Goal: Task Accomplishment & Management: Complete application form

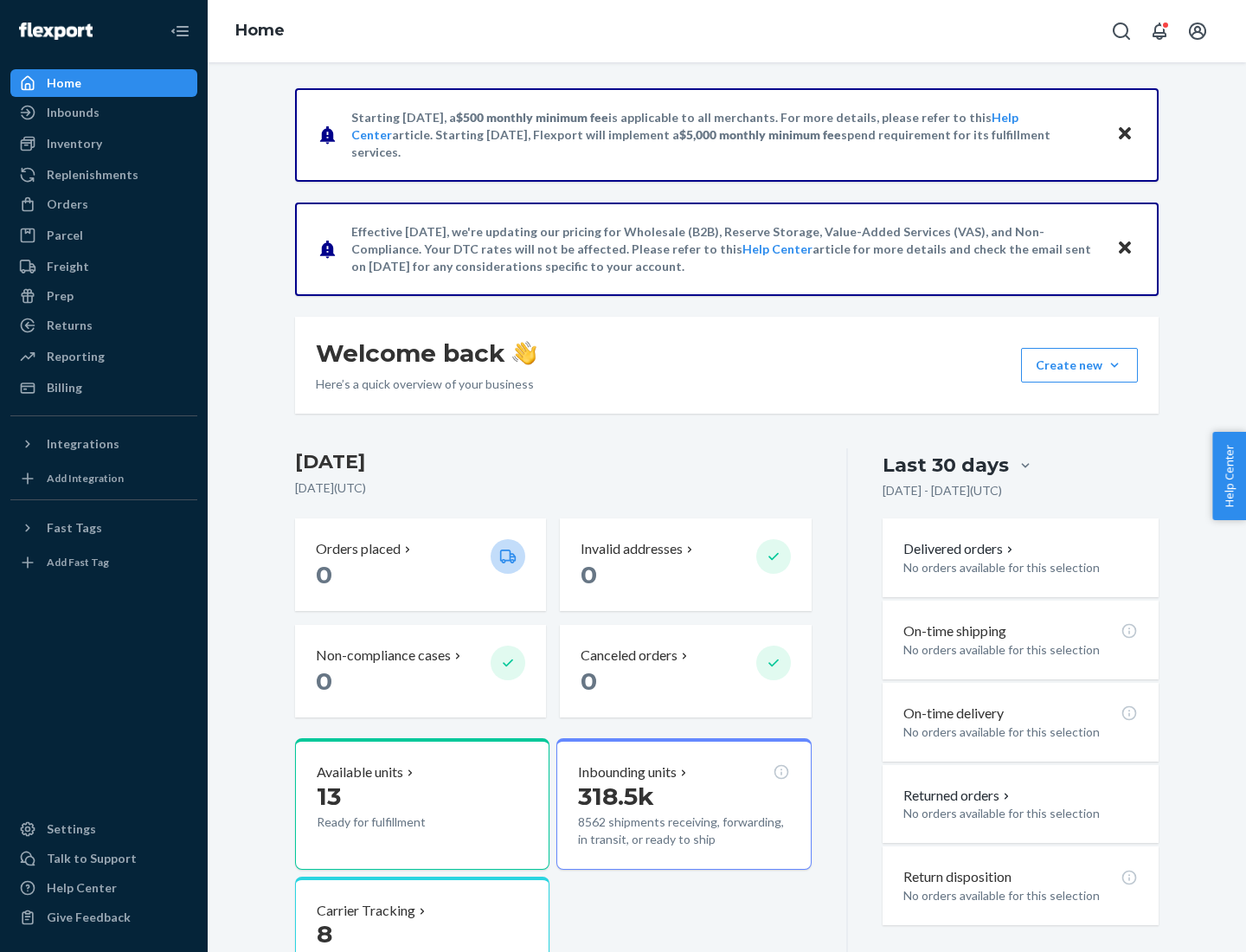
click at [1114, 365] on button "Create new Create new inbound Create new order Create new product" at bounding box center [1079, 365] width 117 height 35
click at [104, 112] on div "Inbounds" at bounding box center [104, 112] width 183 height 24
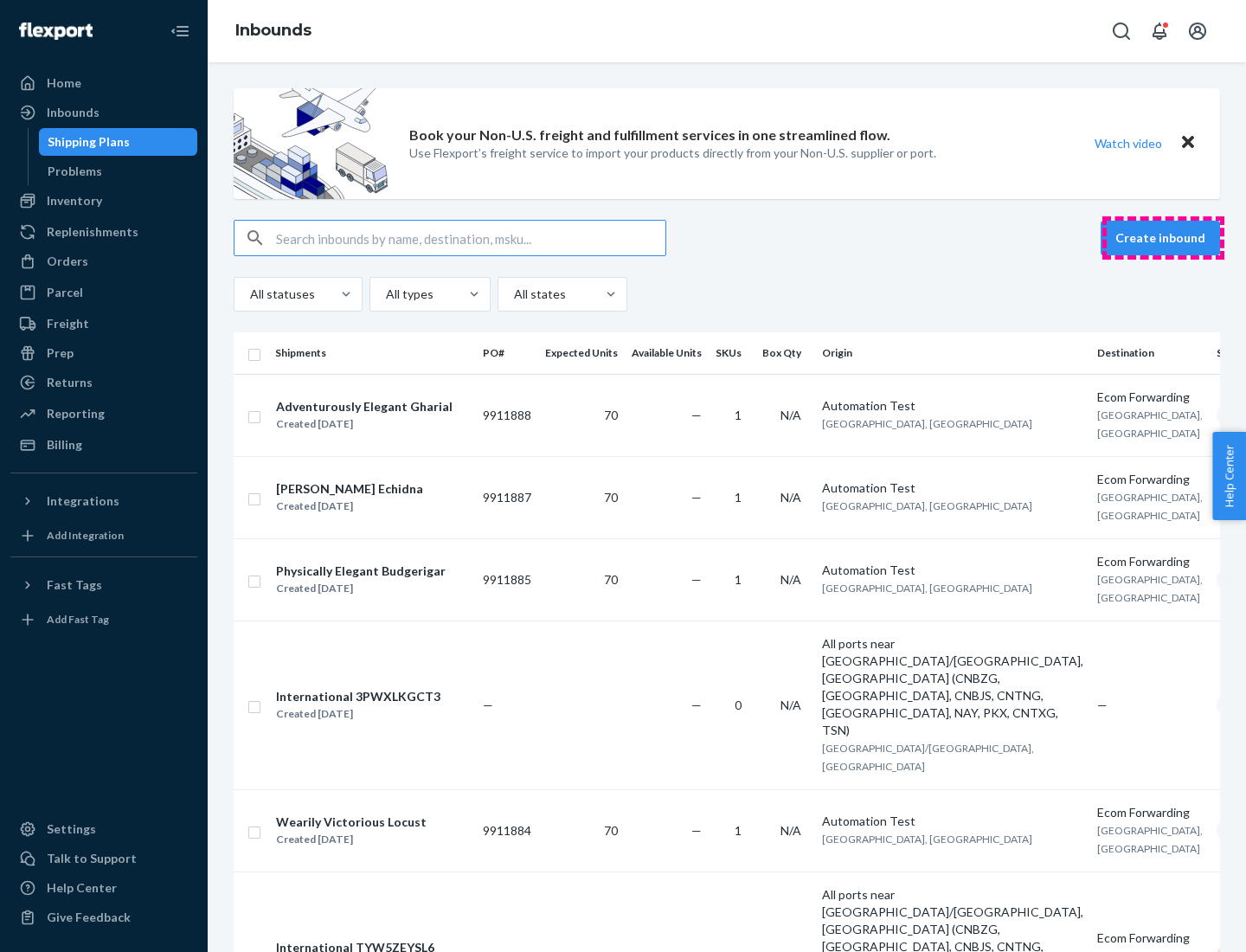
click at [1163, 238] on button "Create inbound" at bounding box center [1160, 238] width 119 height 35
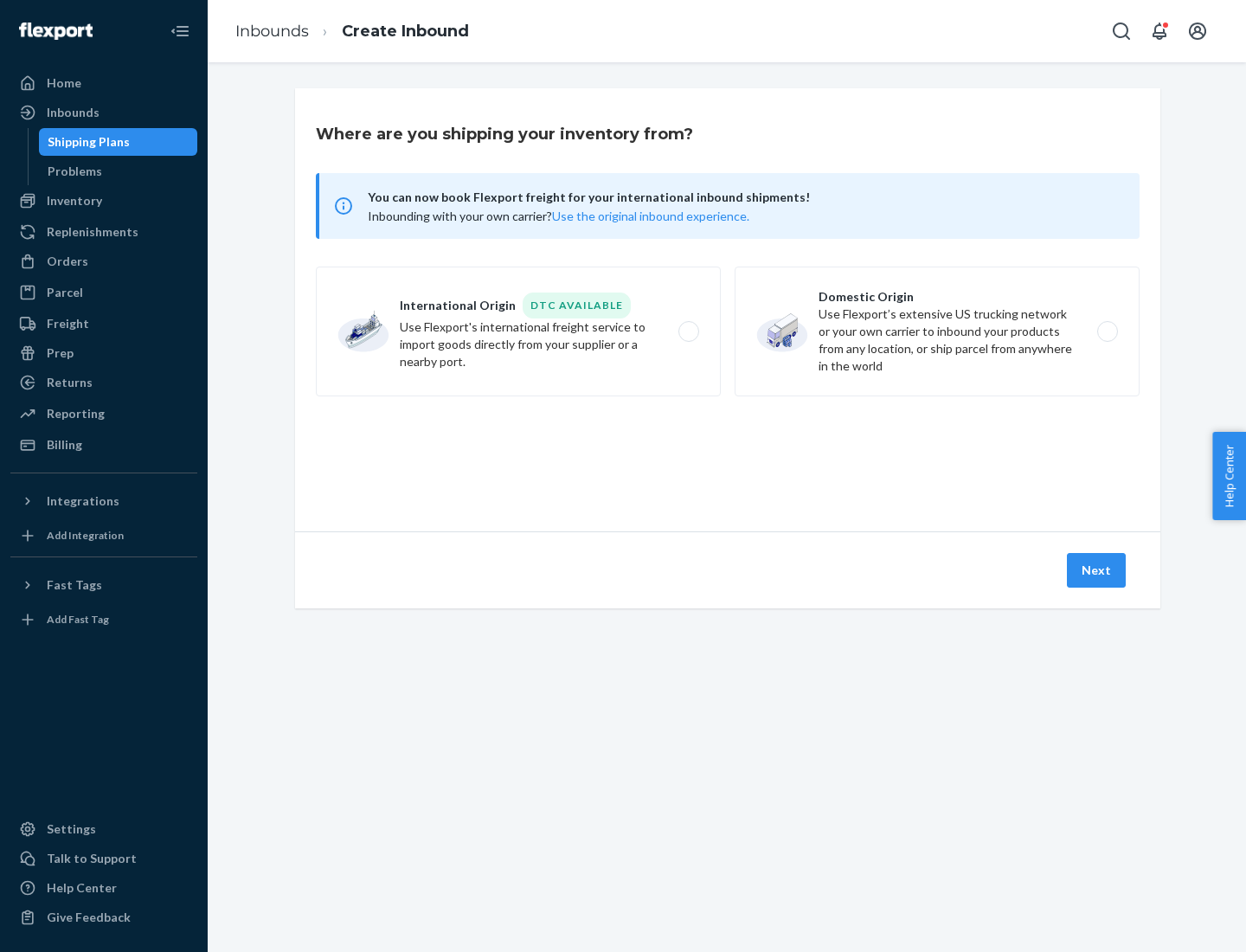
click at [937, 331] on label "Domestic Origin Use Flexport’s extensive US trucking network or your own carrie…" at bounding box center [937, 331] width 405 height 130
click at [1106, 331] on input "Domestic Origin Use Flexport’s extensive US trucking network or your own carrie…" at bounding box center [1111, 332] width 12 height 12
radio input "true"
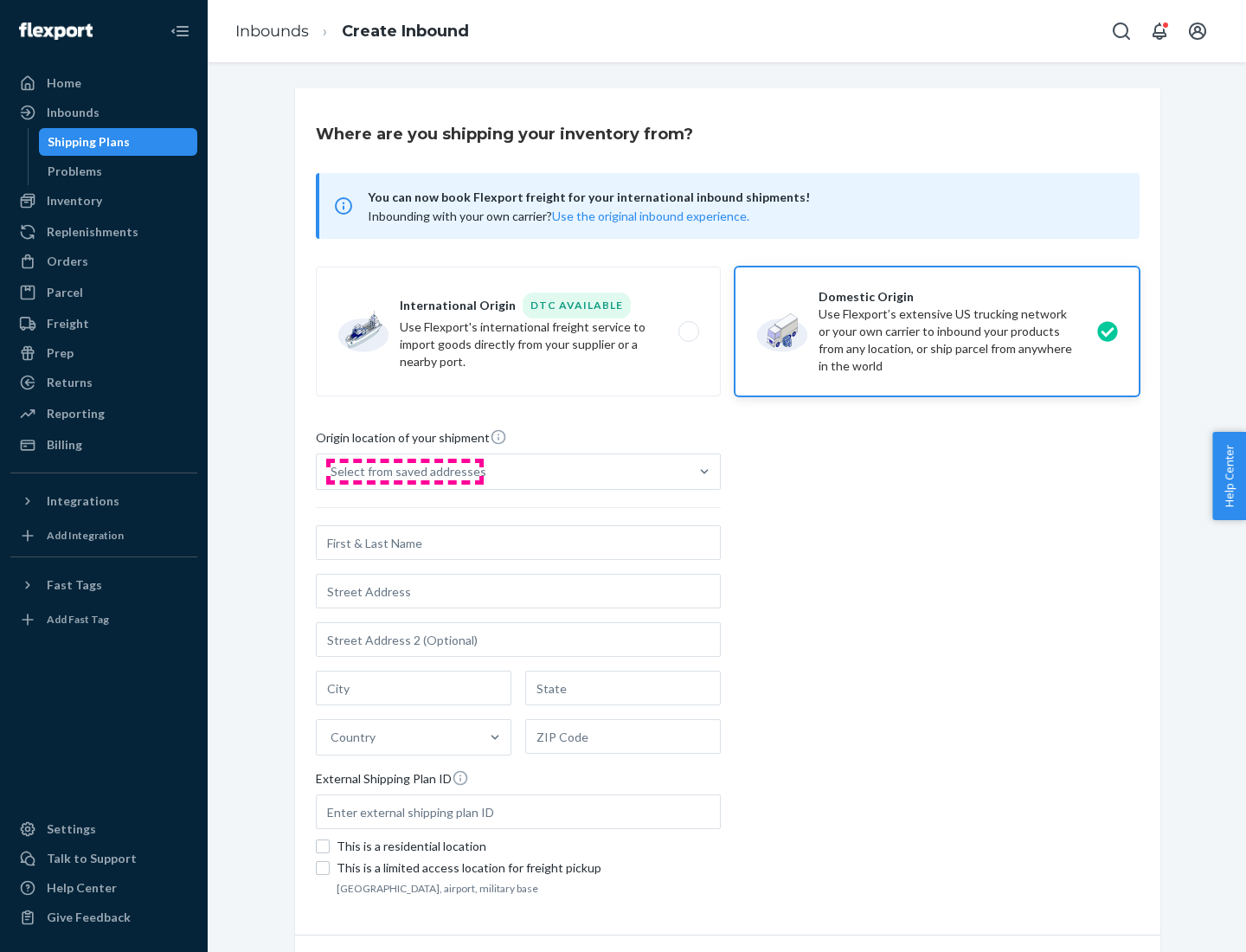
click at [404, 472] on div "Select from saved addresses" at bounding box center [408, 471] width 156 height 17
click at [332, 472] on input "Select from saved addresses" at bounding box center [331, 471] width 2 height 17
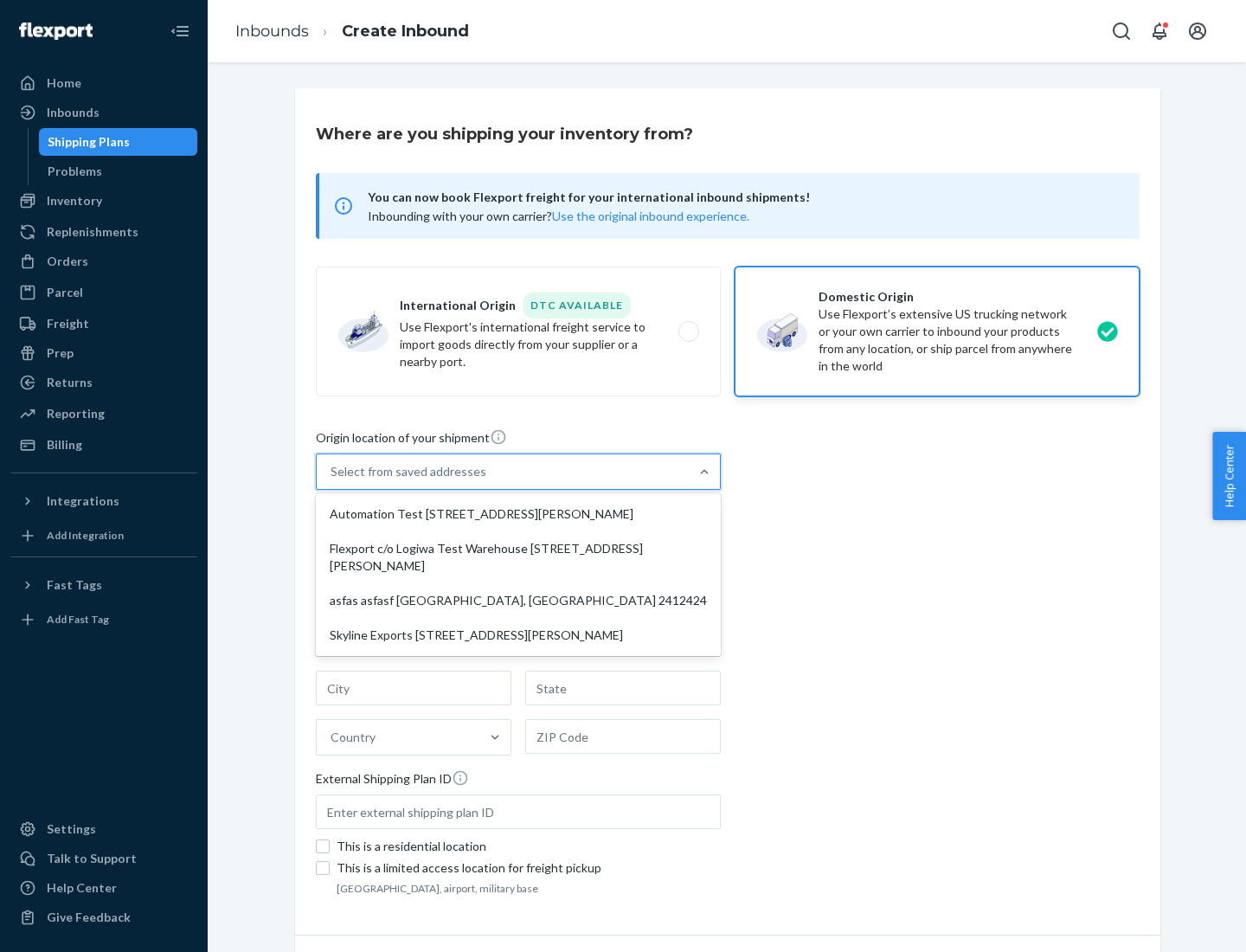
scroll to position [7, 0]
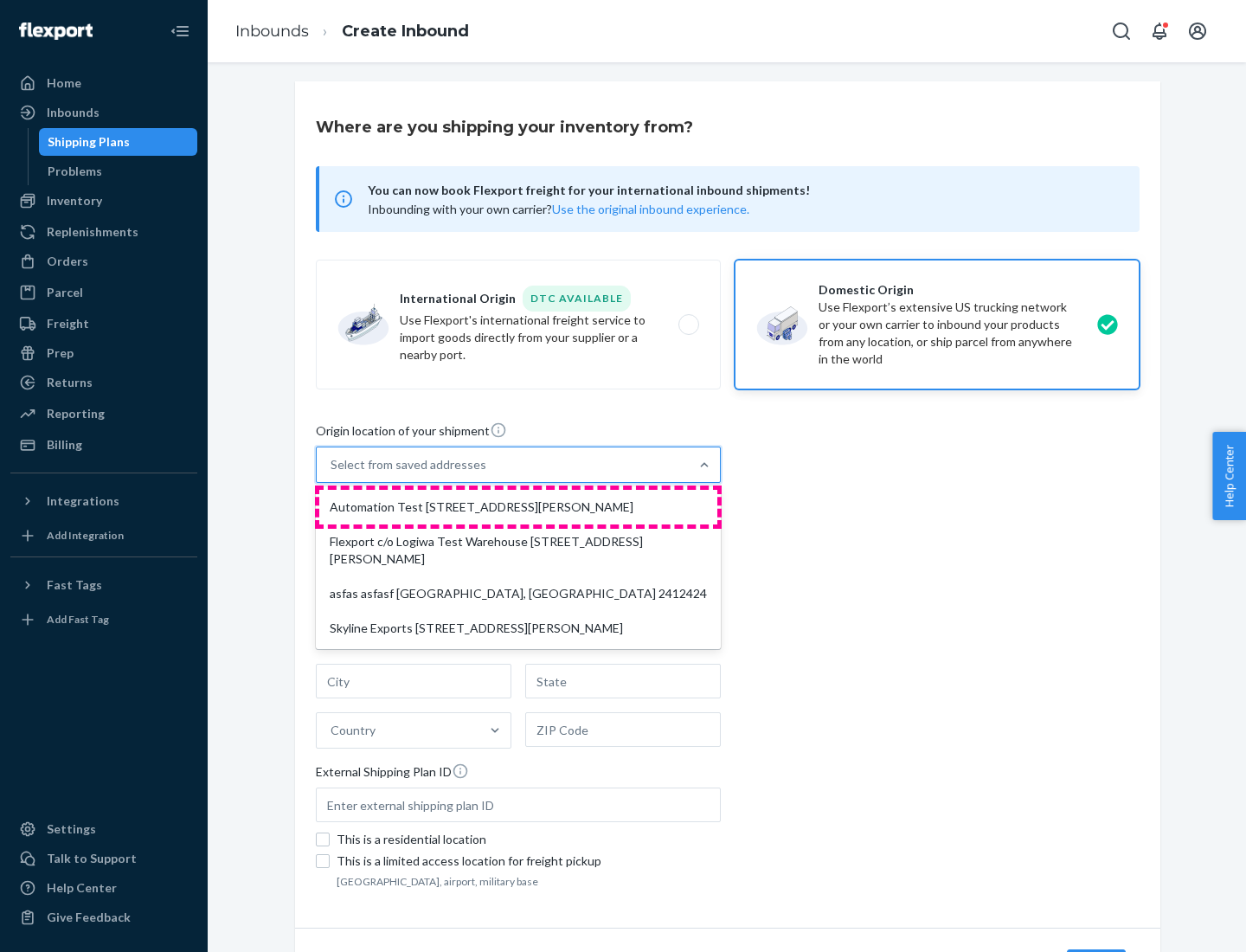
click at [518, 507] on div "Automation Test [STREET_ADDRESS][PERSON_NAME]" at bounding box center [518, 507] width 398 height 35
click at [332, 473] on input "option Automation Test [STREET_ADDRESS][PERSON_NAME] focused, 1 of 4. 4 results…" at bounding box center [331, 464] width 2 height 17
type input "Automation Test"
type input "9th Floor"
type input "[GEOGRAPHIC_DATA]"
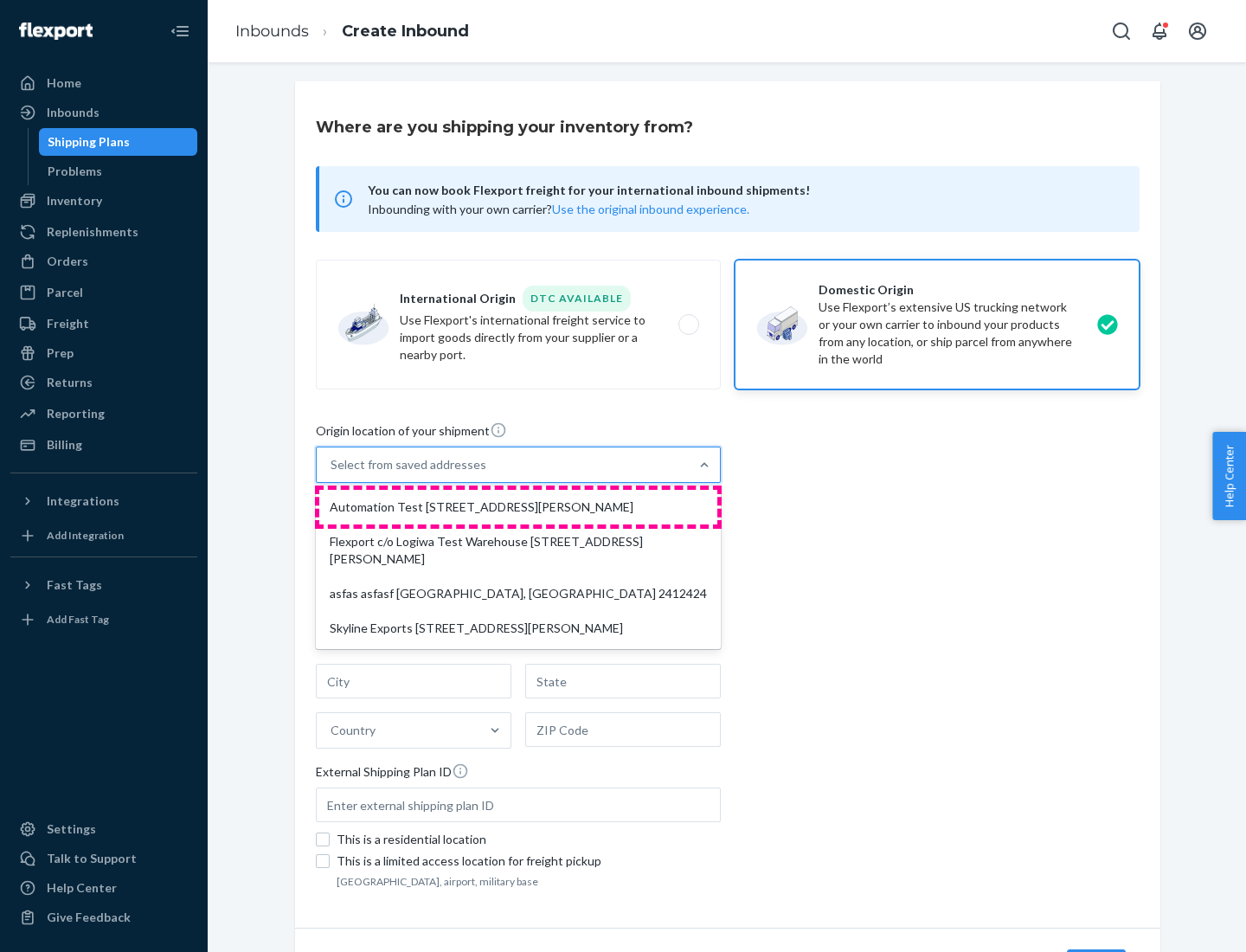
type input "CA"
type input "94104"
type input "[STREET_ADDRESS][PERSON_NAME]"
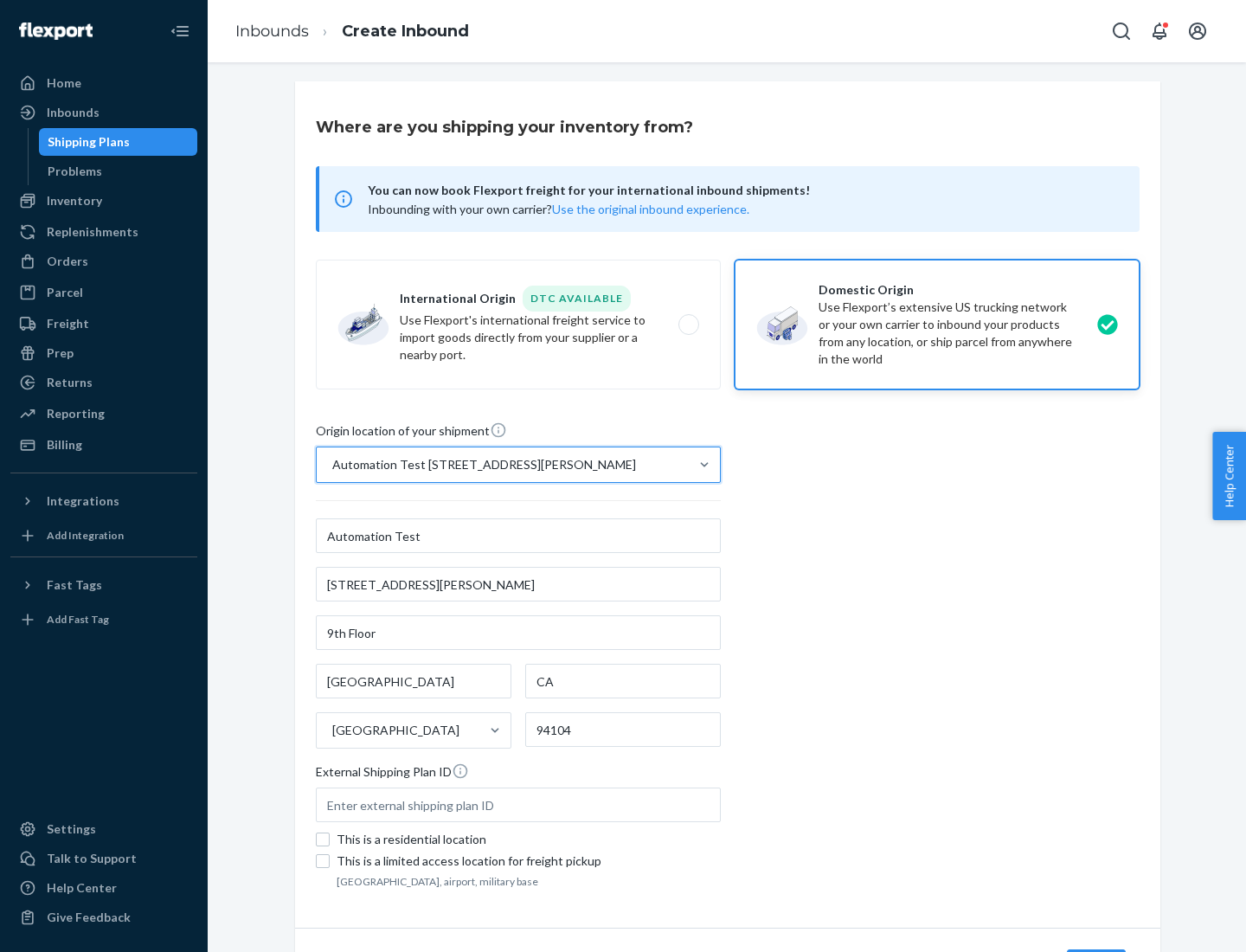
scroll to position [101, 0]
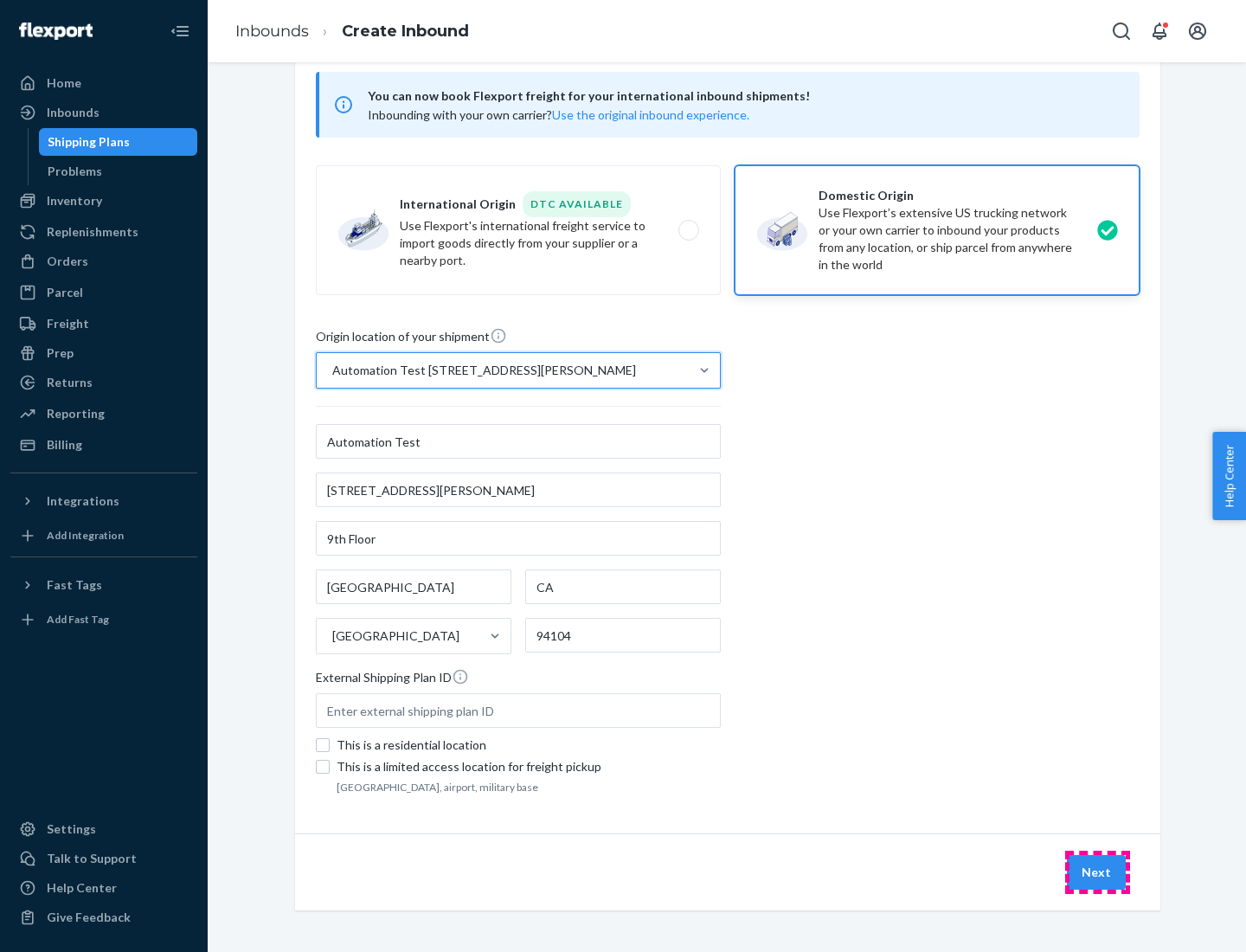
click at [1097, 872] on button "Next" at bounding box center [1096, 872] width 59 height 35
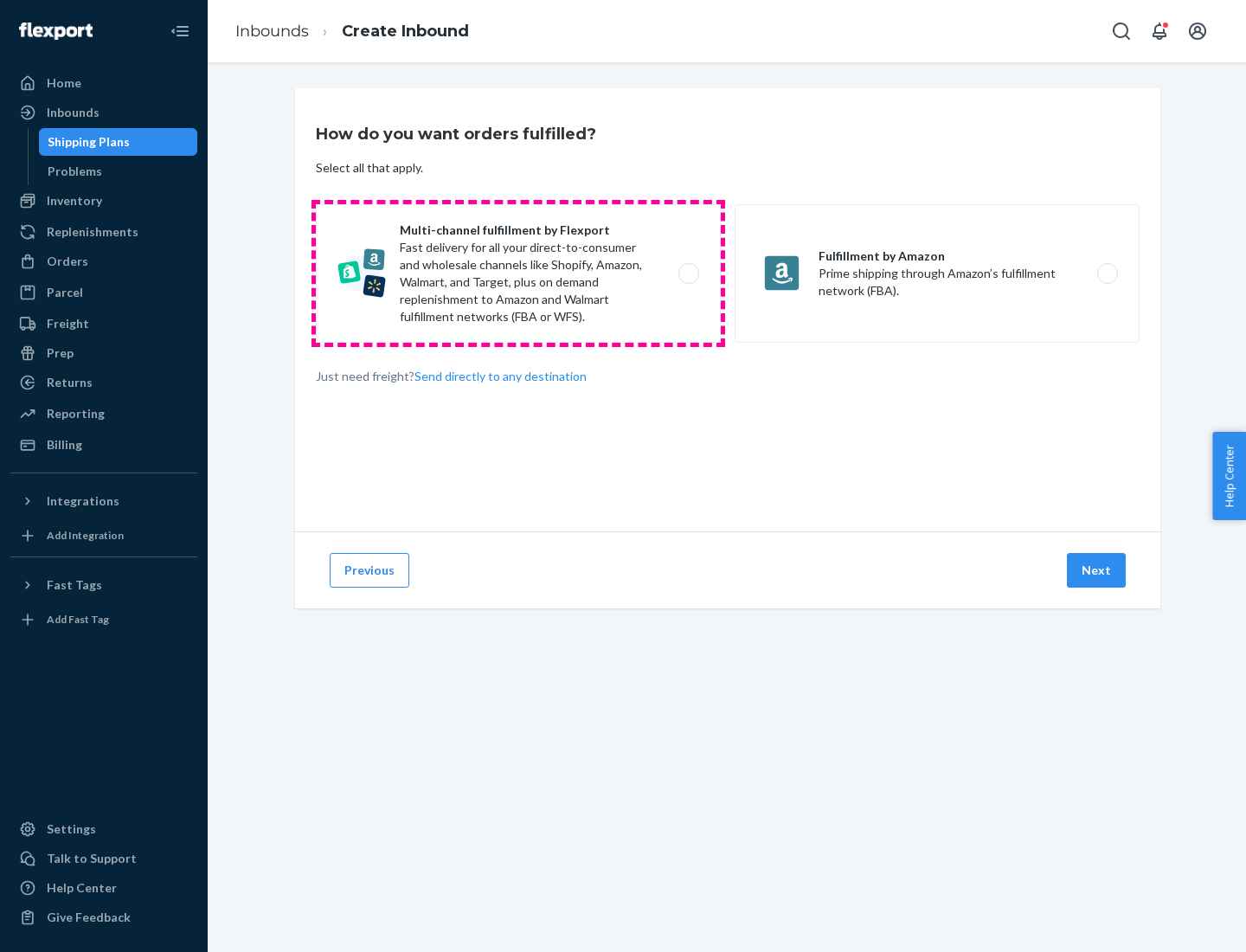
click at [518, 274] on label "Multi-channel fulfillment by Flexport Fast delivery for all your direct-to-cons…" at bounding box center [518, 274] width 405 height 138
click at [688, 274] on input "Multi-channel fulfillment by Flexport Fast delivery for all your direct-to-cons…" at bounding box center [693, 274] width 12 height 12
radio input "true"
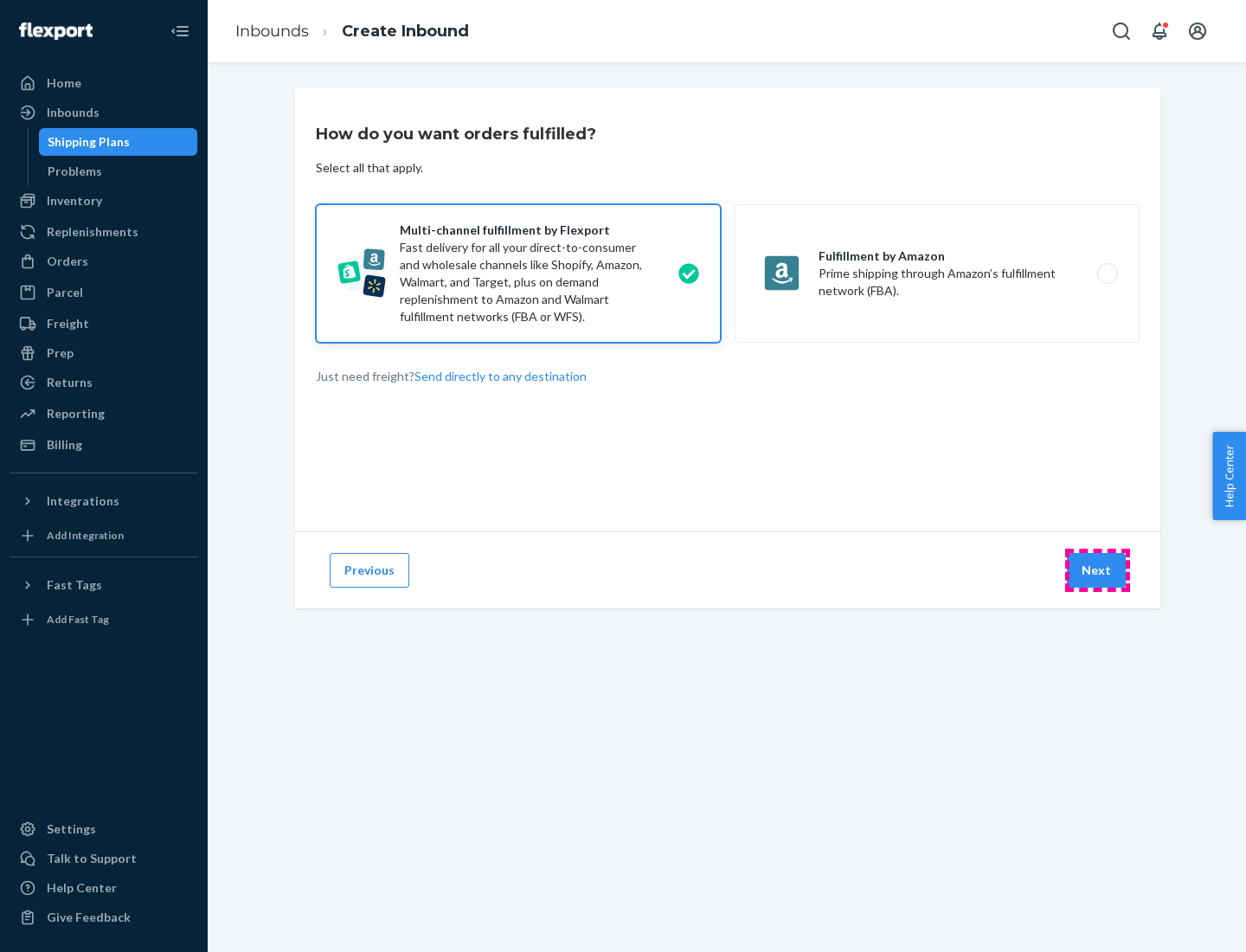
click at [1097, 570] on button "Next" at bounding box center [1096, 570] width 59 height 35
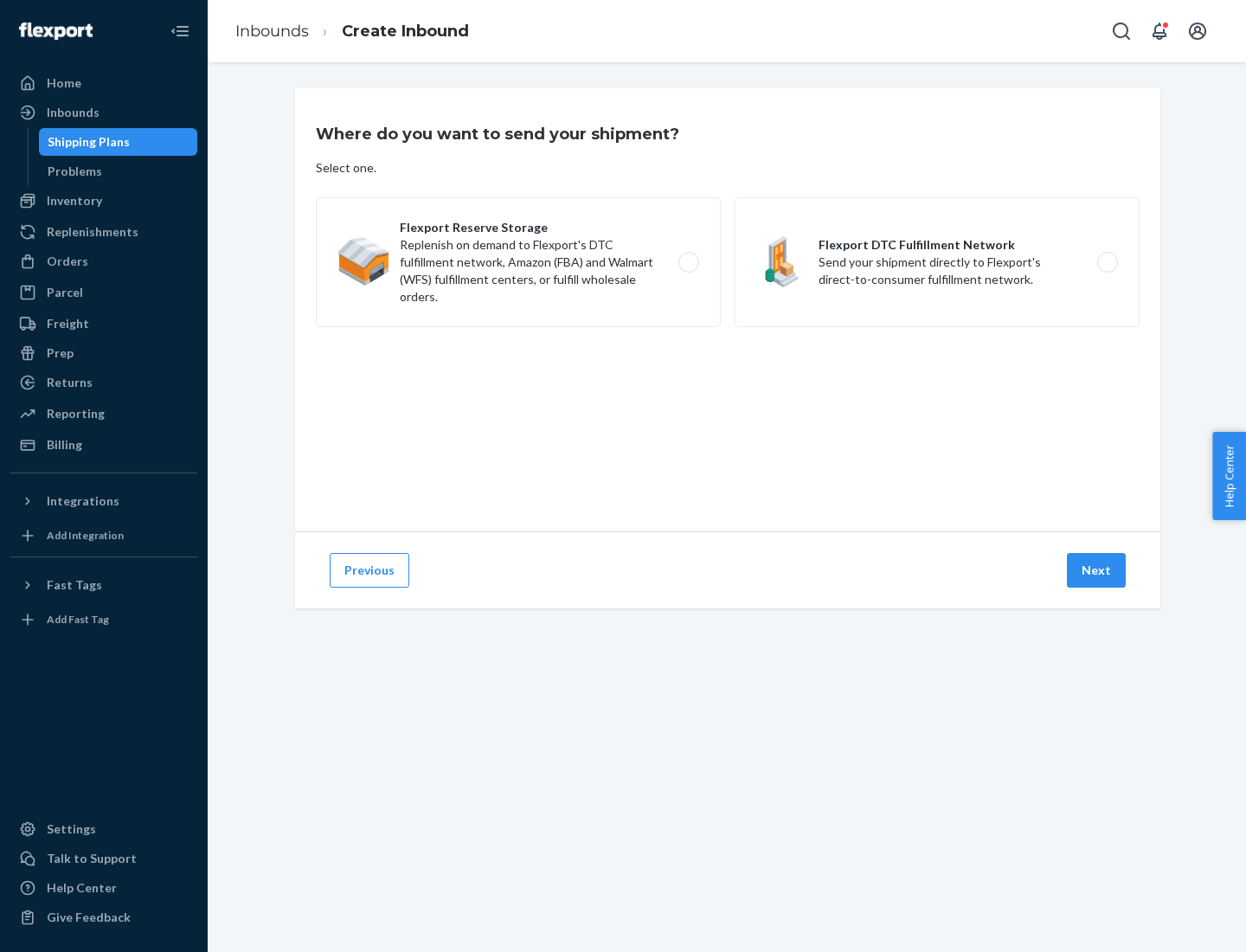
click at [937, 262] on label "Flexport DTC Fulfillment Network Send your shipment directly to Flexport's dire…" at bounding box center [937, 262] width 405 height 130
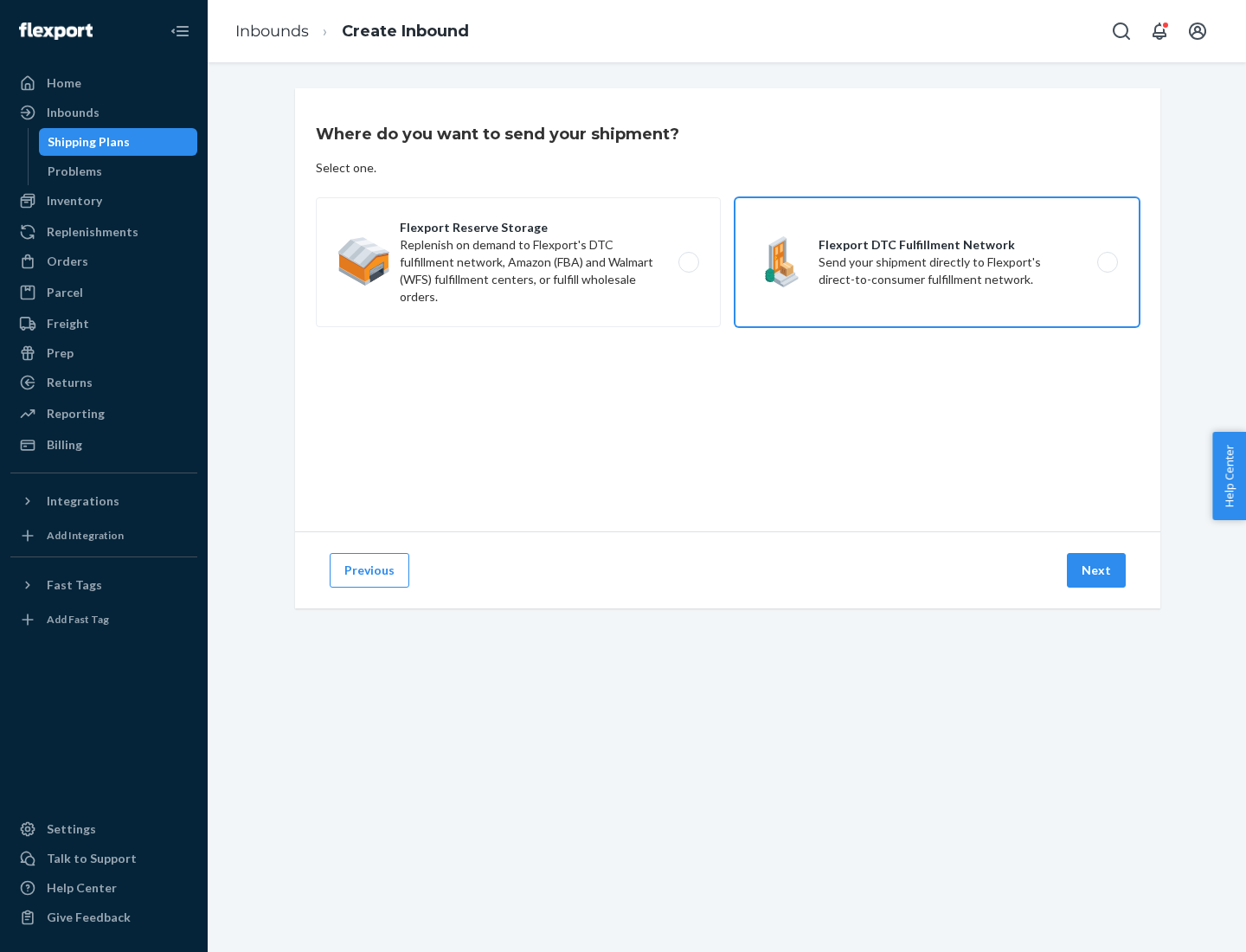
click at [1106, 262] on input "Flexport DTC Fulfillment Network Send your shipment directly to Flexport's dire…" at bounding box center [1111, 262] width 12 height 12
radio input "true"
click at [1097, 570] on button "Next" at bounding box center [1096, 570] width 59 height 35
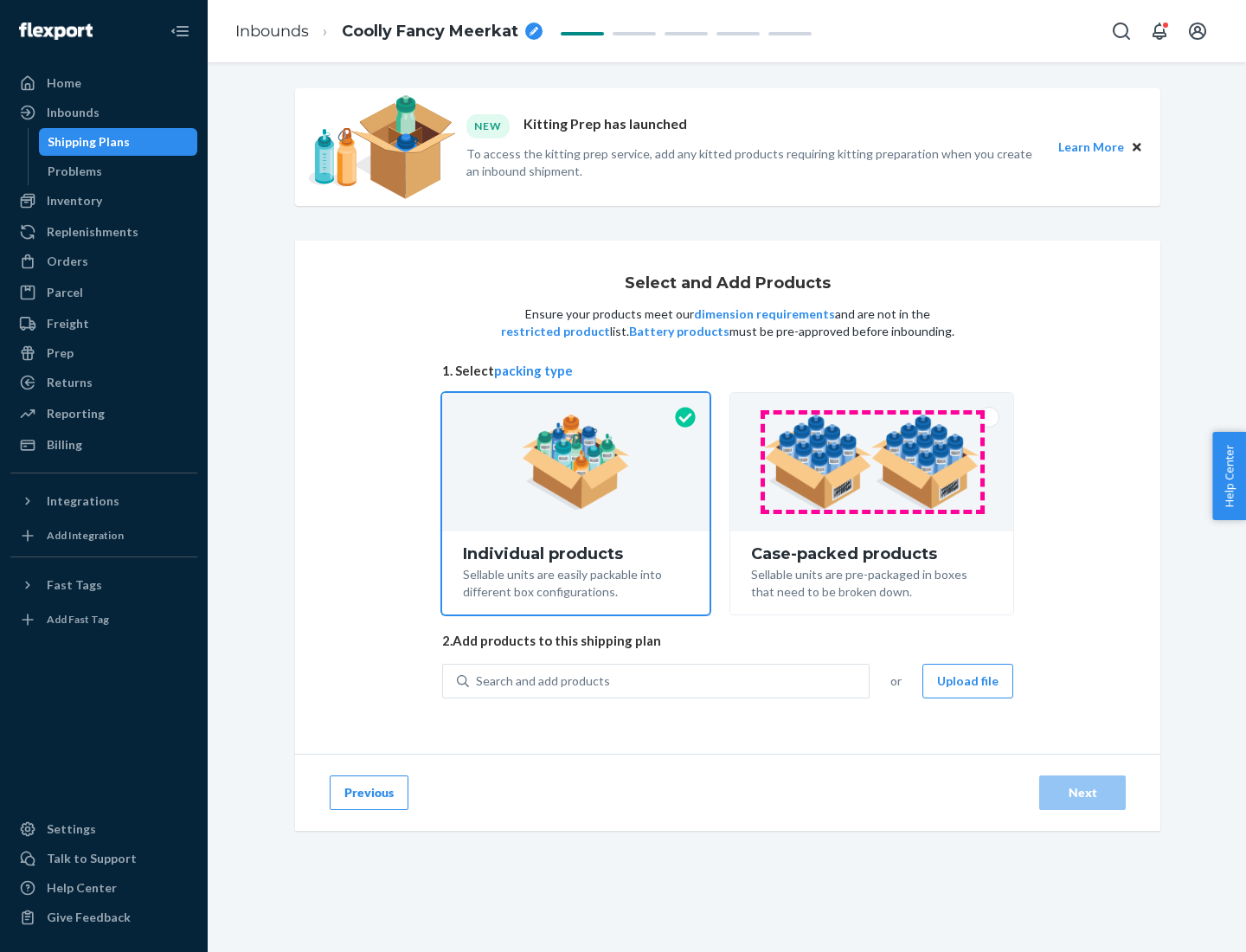
click at [872, 462] on img at bounding box center [871, 462] width 215 height 95
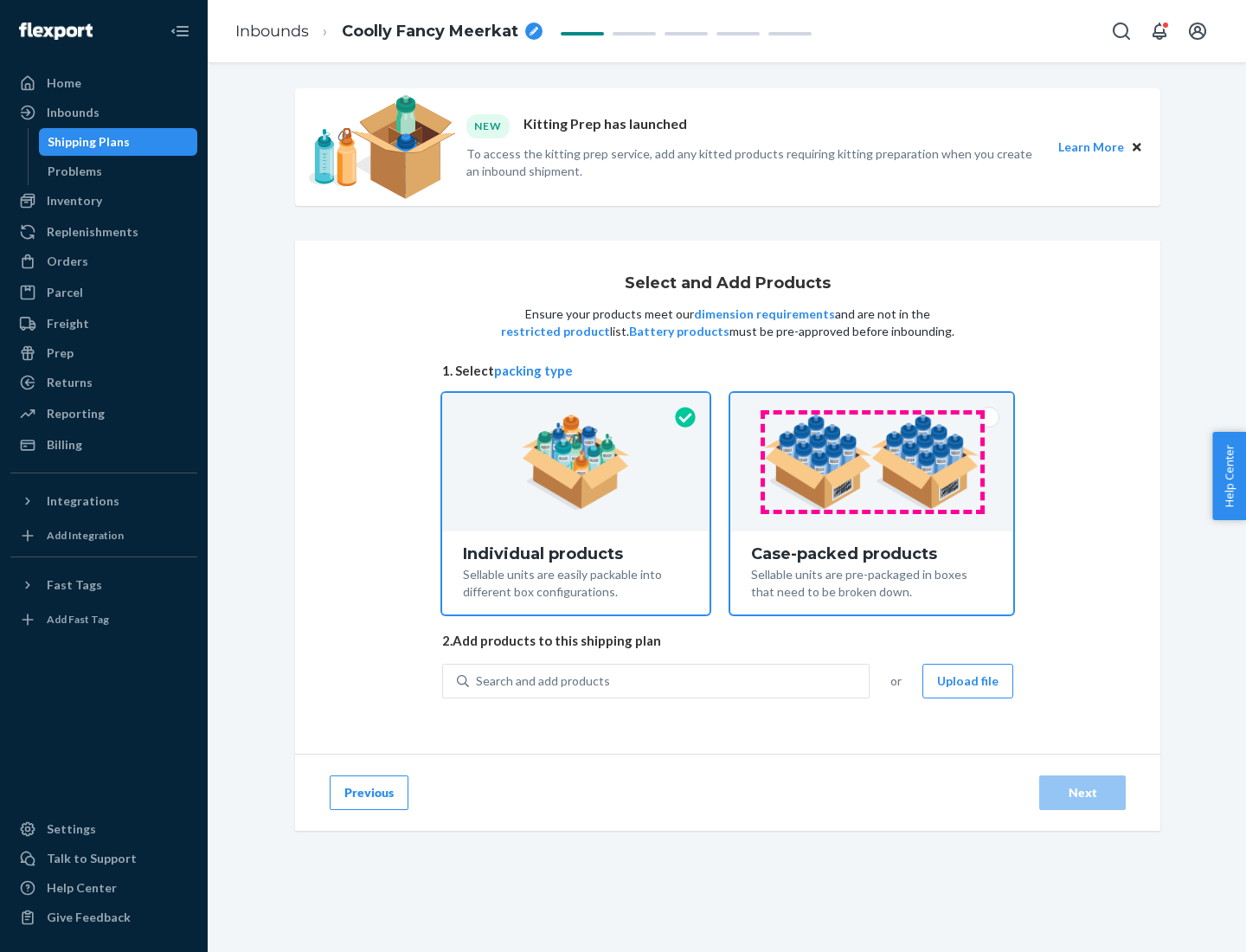
click at [872, 404] on input "Case-packed products Sellable units are pre-packaged in boxes that need to be b…" at bounding box center [871, 398] width 12 height 12
radio input "true"
radio input "false"
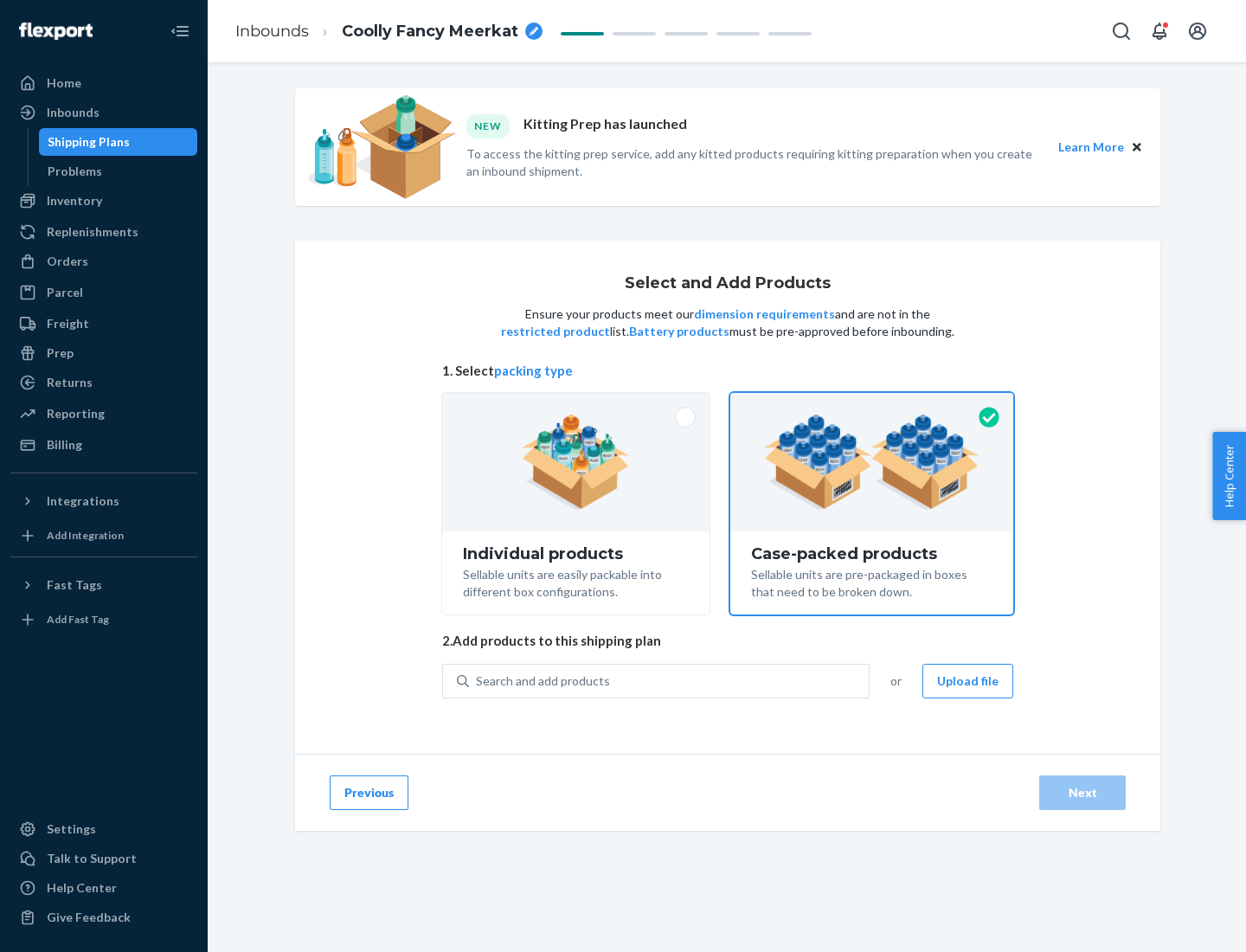
click at [669, 680] on div "Search and add products" at bounding box center [669, 681] width 400 height 31
click at [477, 680] on input "Search and add products" at bounding box center [476, 680] width 2 height 17
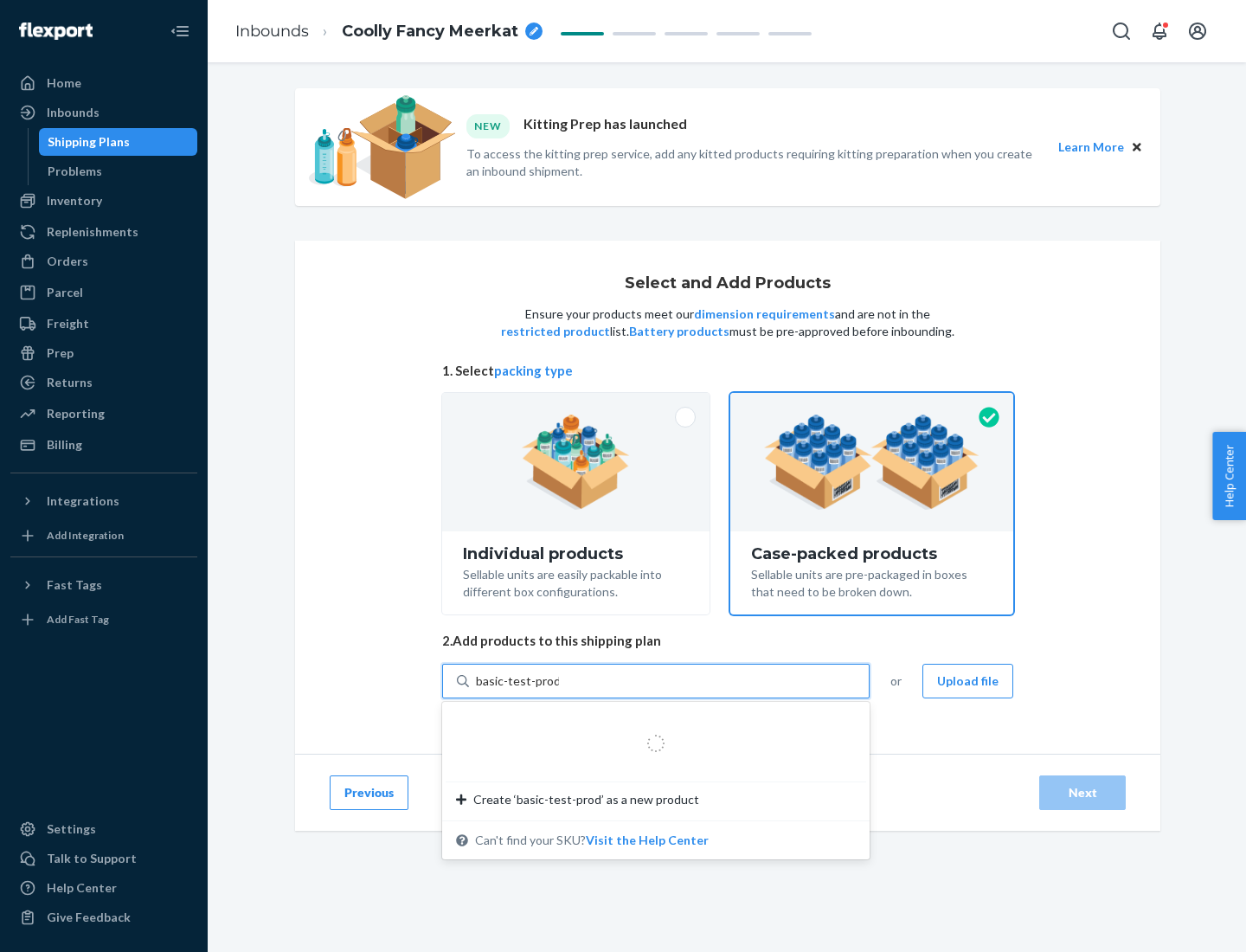
type input "basic-test-product-1"
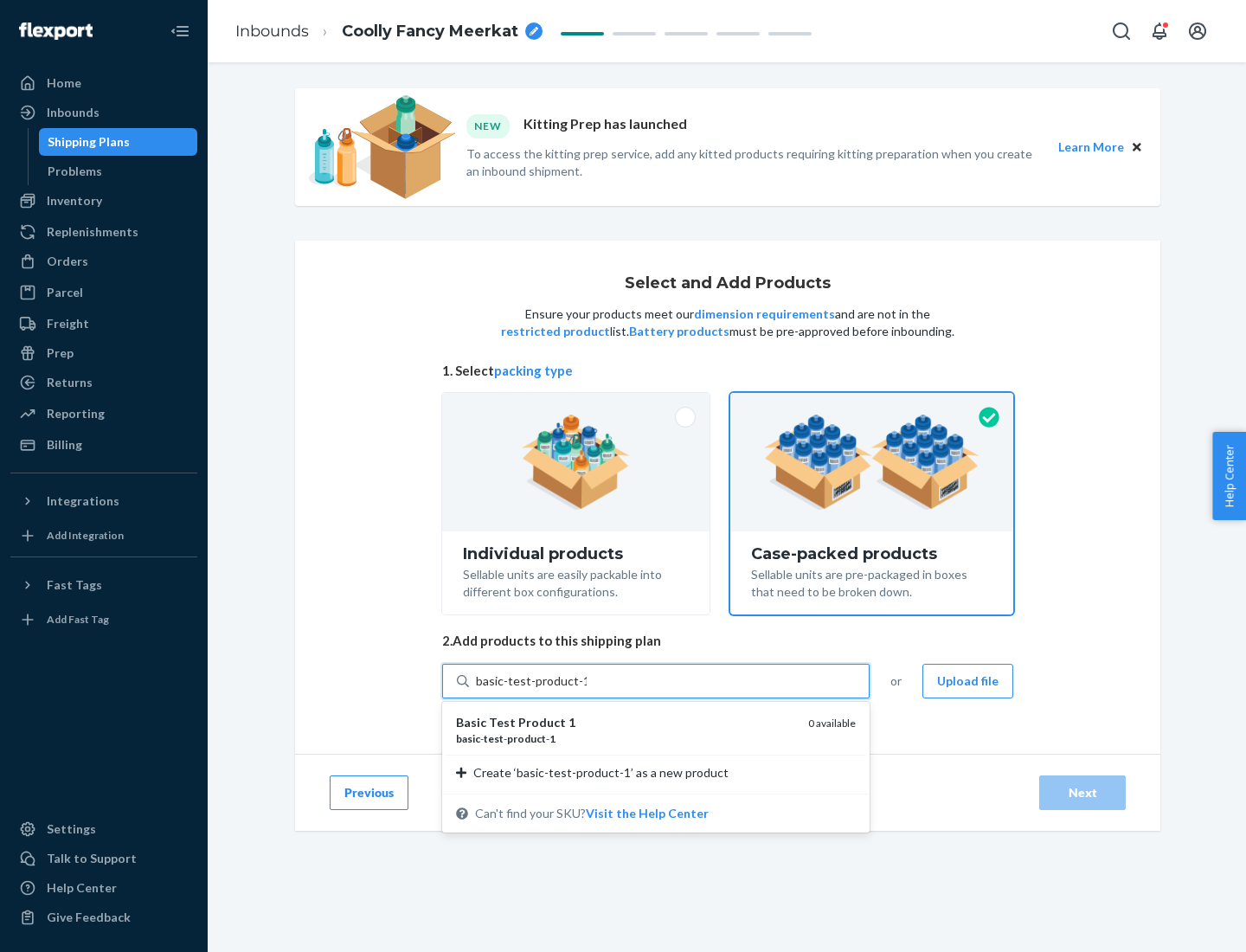
click at [625, 738] on div "basic - test - product - 1" at bounding box center [624, 738] width 338 height 14
click at [587, 690] on input "basic-test-product-1" at bounding box center [530, 680] width 110 height 17
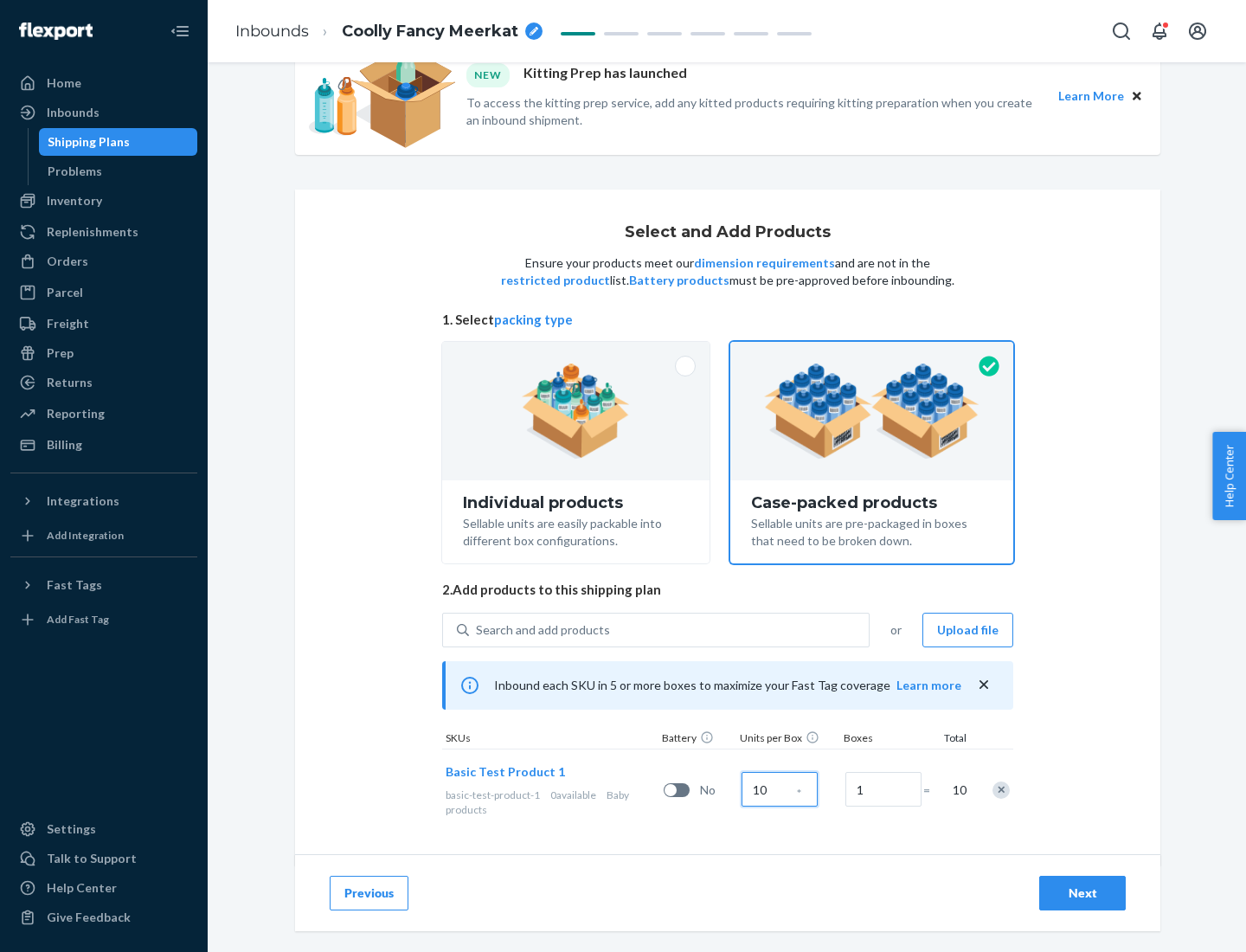
scroll to position [62, 0]
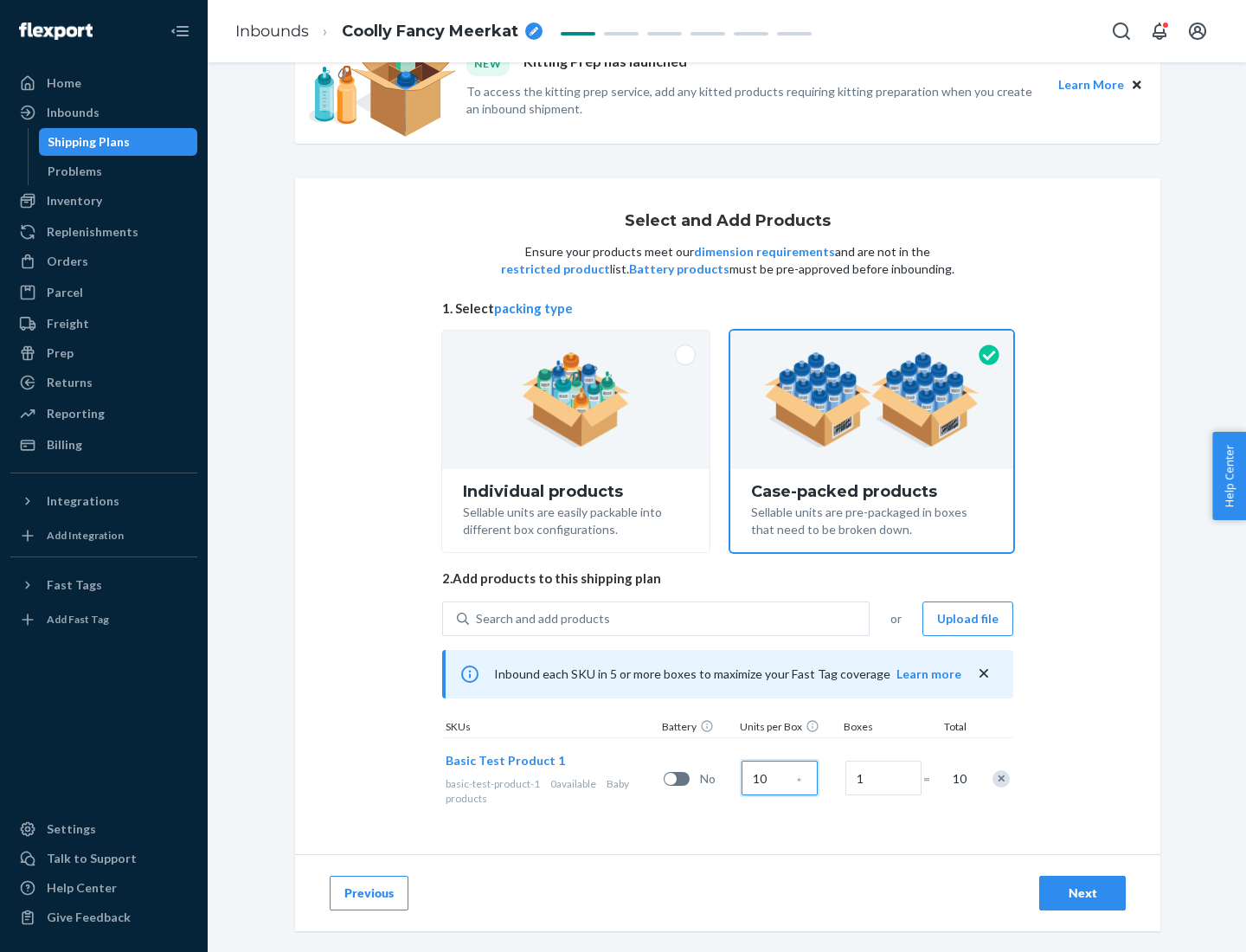
type input "10"
type input "7"
click at [1082, 893] on div "Next" at bounding box center [1083, 893] width 57 height 17
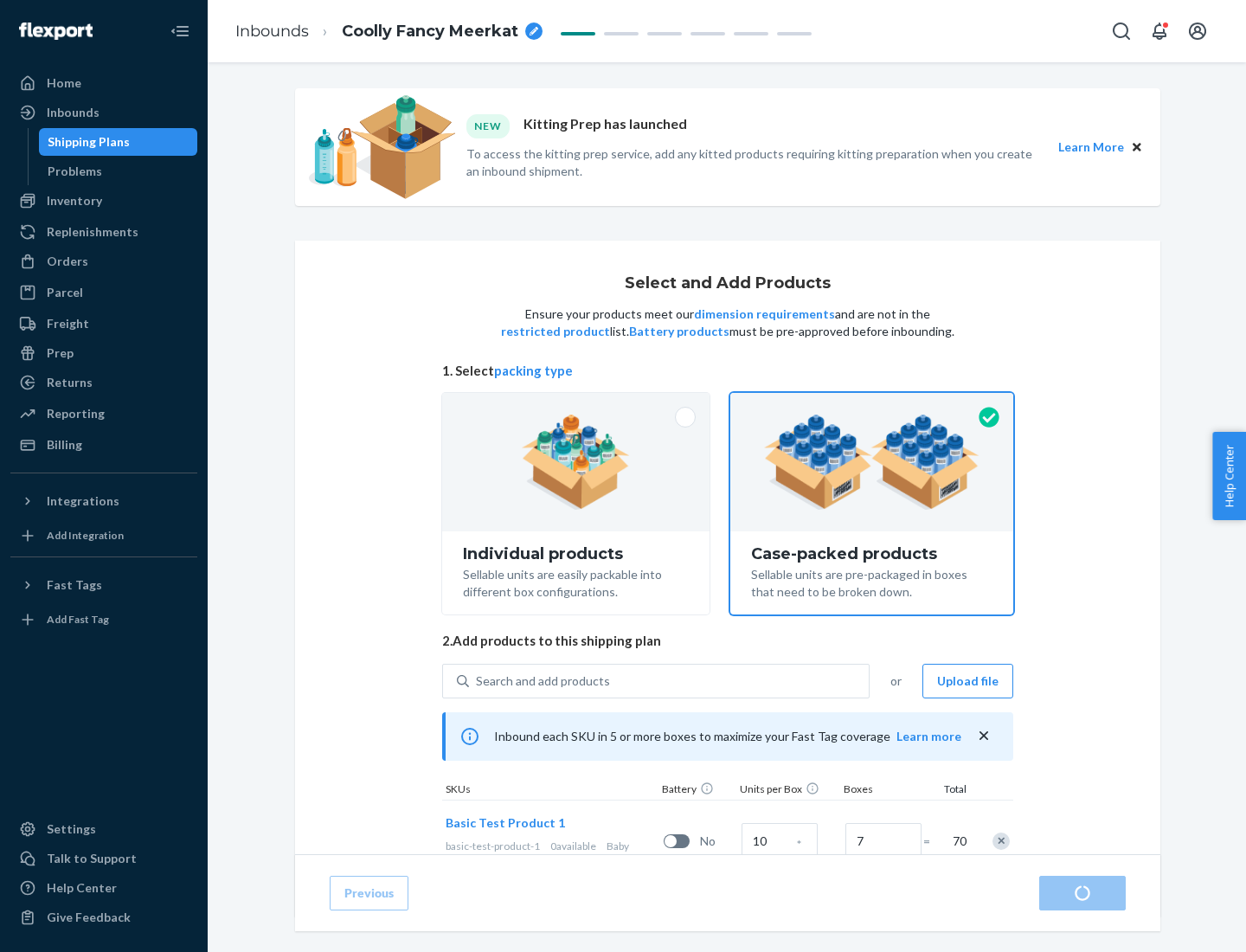
radio input "true"
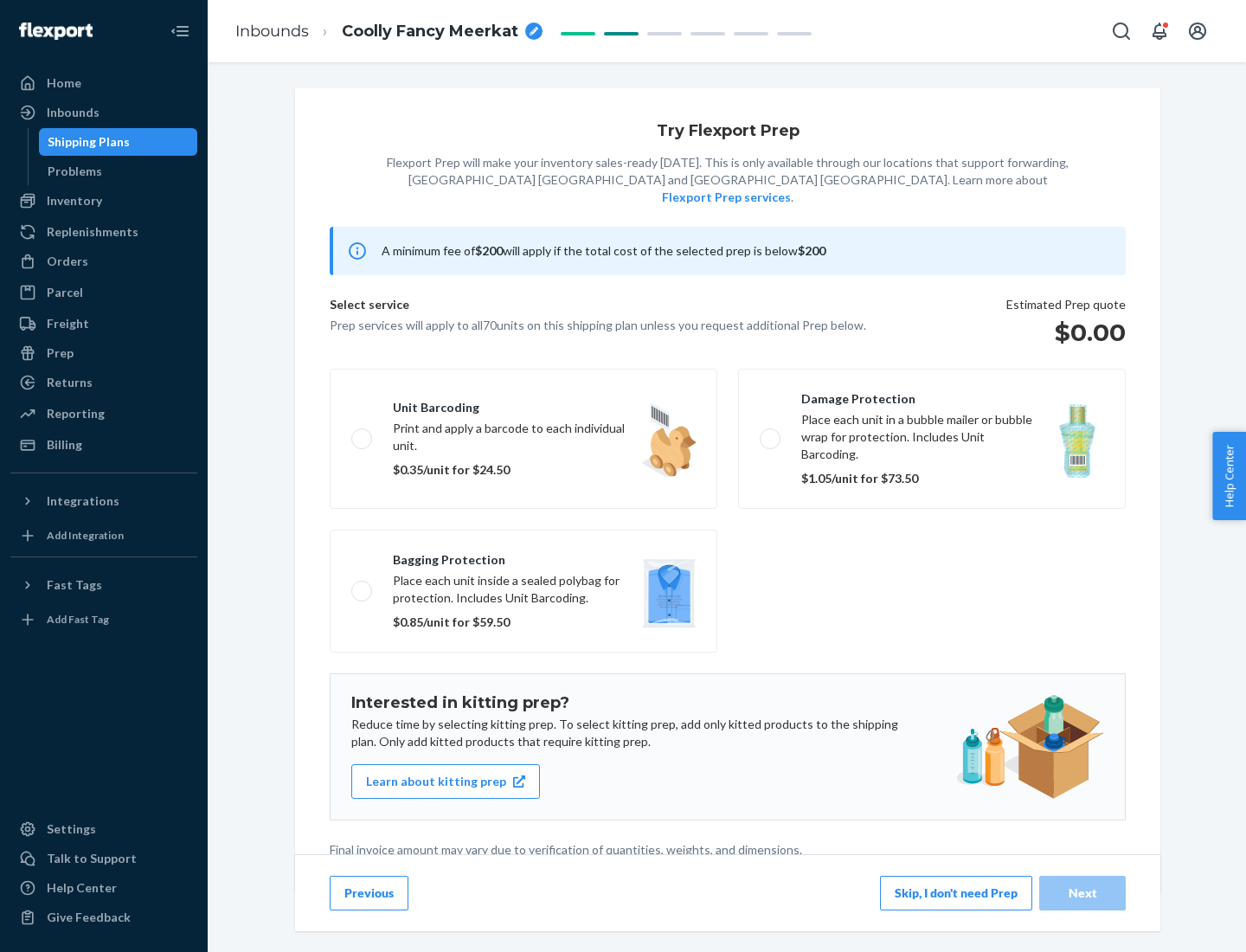
scroll to position [4, 0]
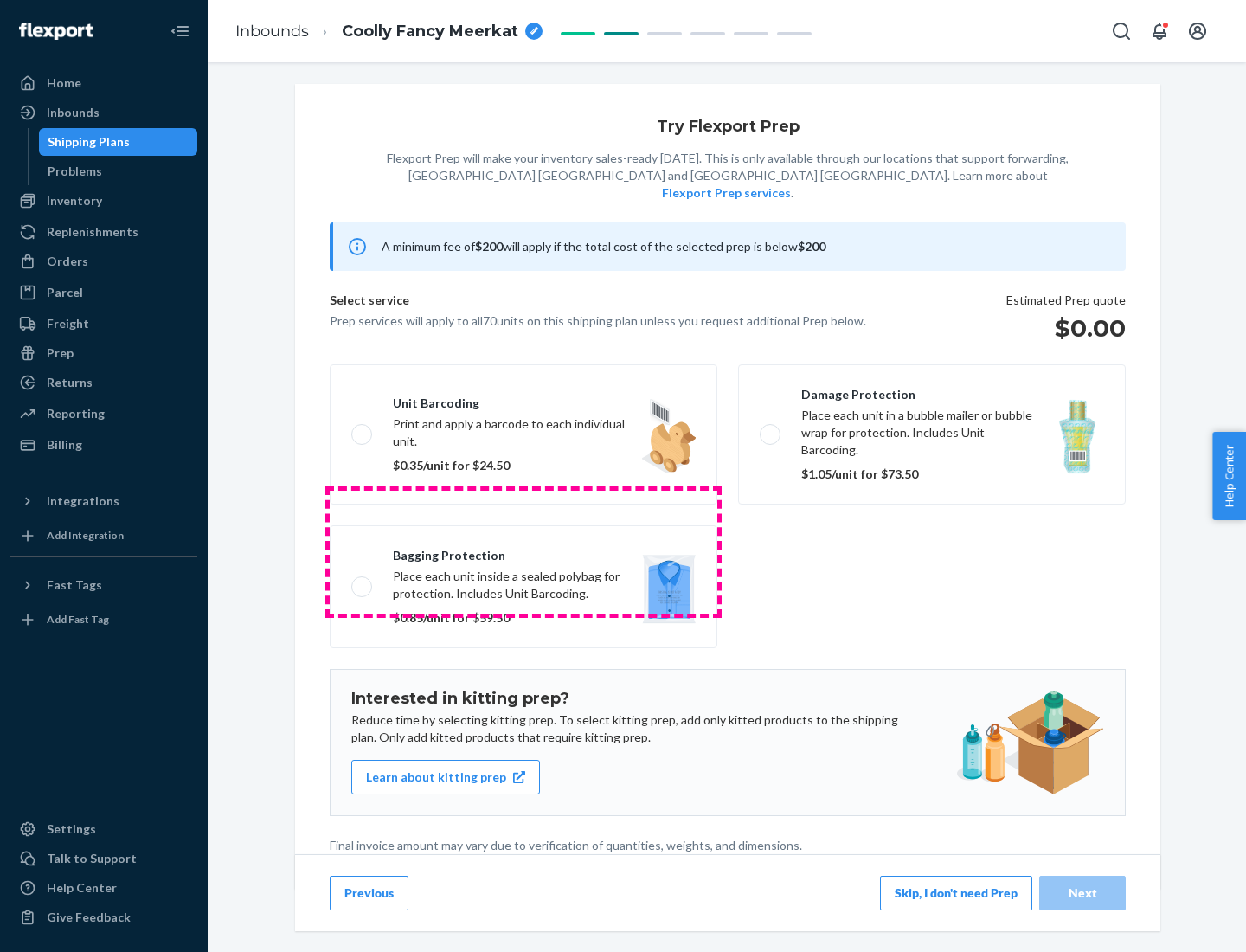
click at [523, 551] on label "Bagging protection Place each unit inside a sealed polybag for protection. Incl…" at bounding box center [523, 586] width 388 height 123
click at [362, 581] on input "Bagging protection Place each unit inside a sealed polybag for protection. Incl…" at bounding box center [357, 586] width 12 height 12
checkbox input "true"
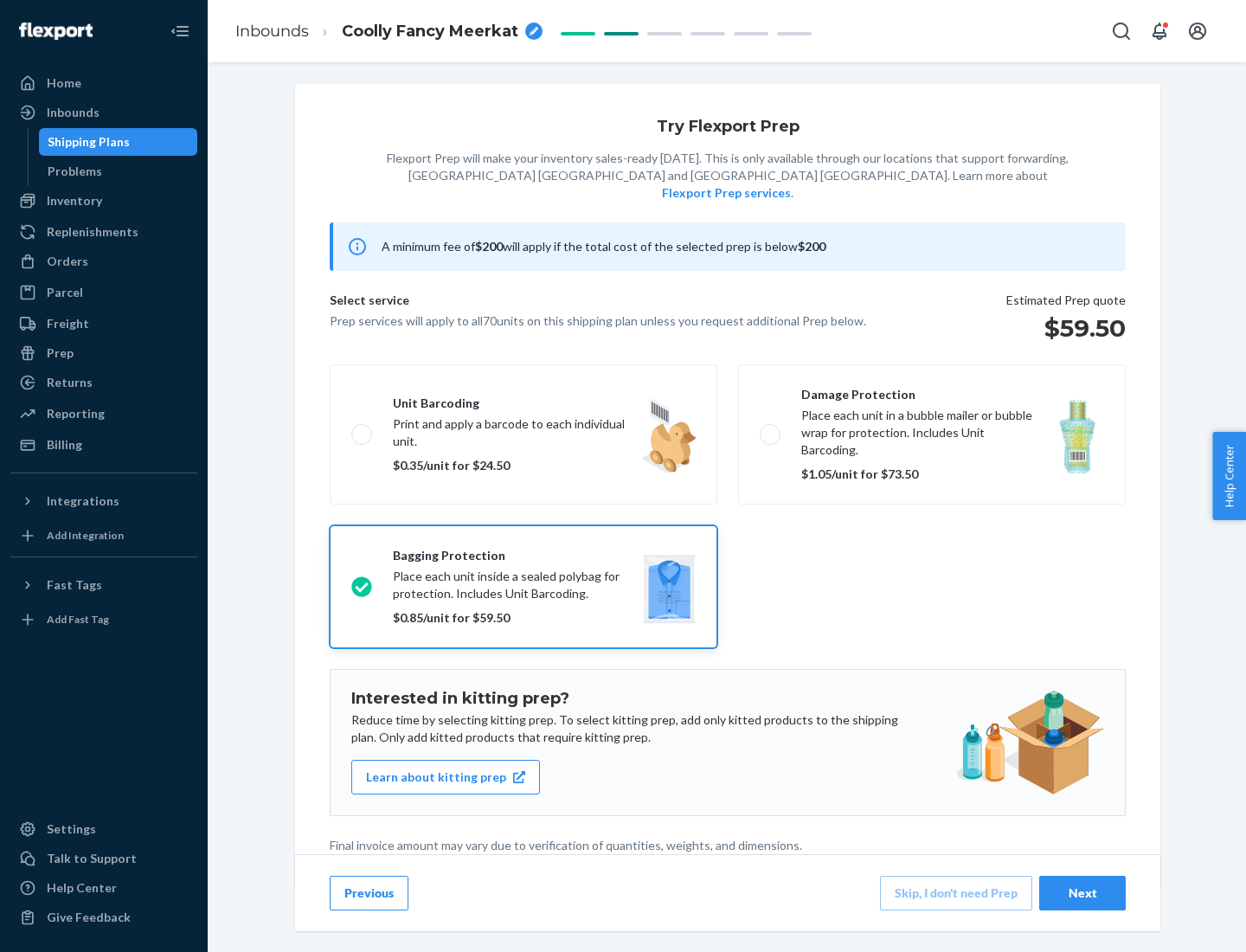
click at [1082, 892] on div "Next" at bounding box center [1083, 893] width 57 height 17
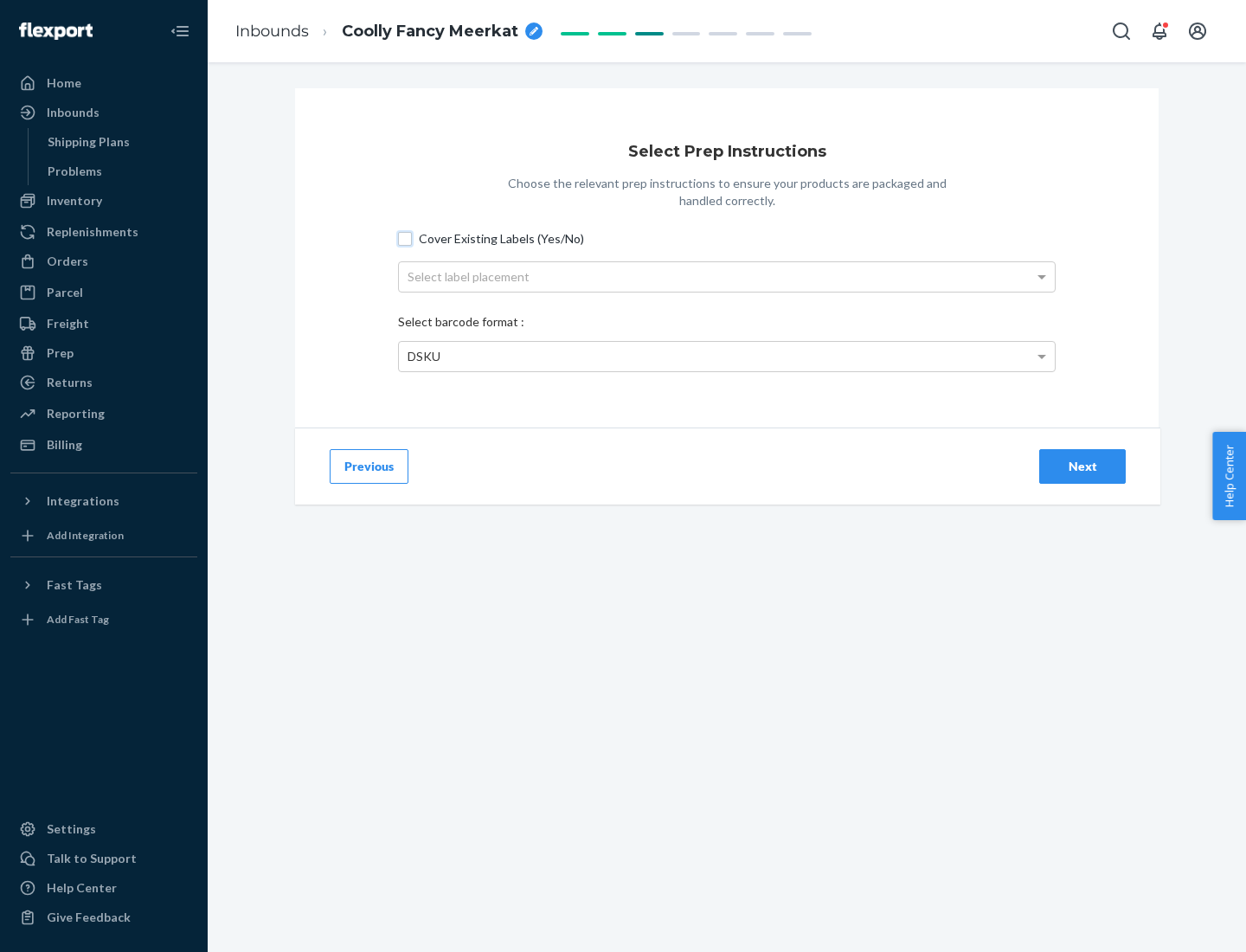
click at [405, 238] on input "Cover Existing Labels (Yes/No)" at bounding box center [405, 238] width 13 height 13
checkbox input "true"
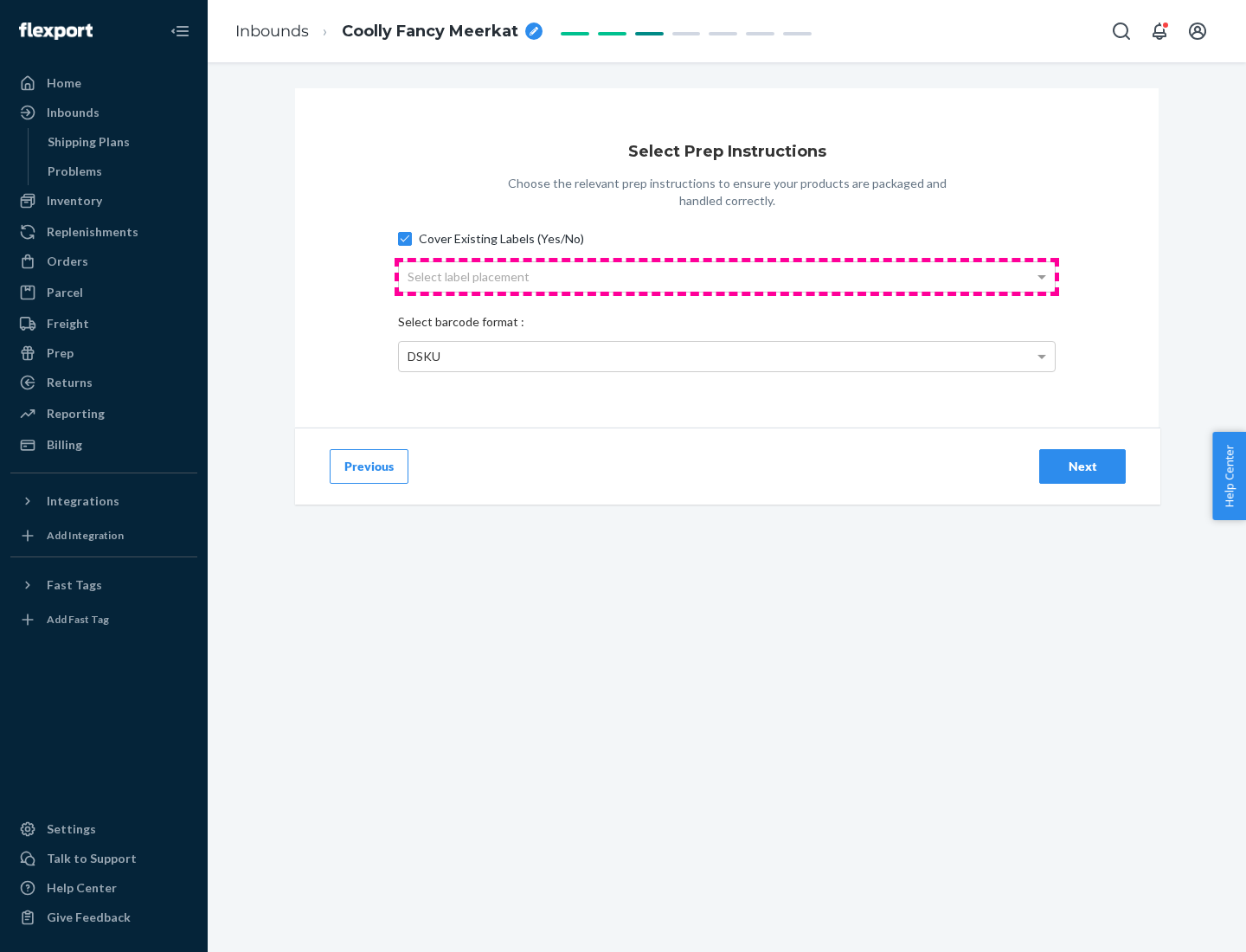
click at [727, 276] on div "Select label placement" at bounding box center [727, 276] width 656 height 30
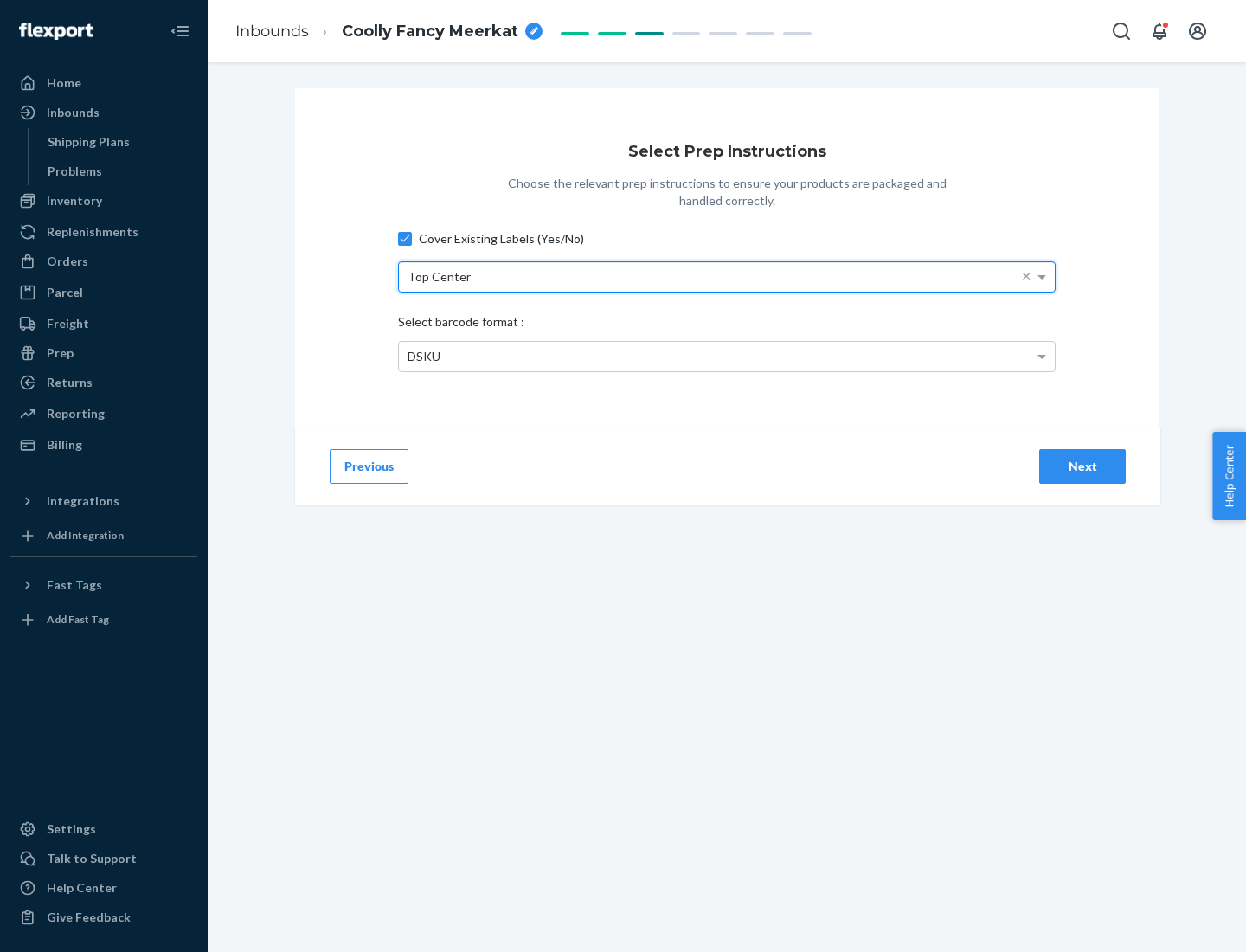
click at [727, 355] on div "DSKU" at bounding box center [727, 356] width 656 height 30
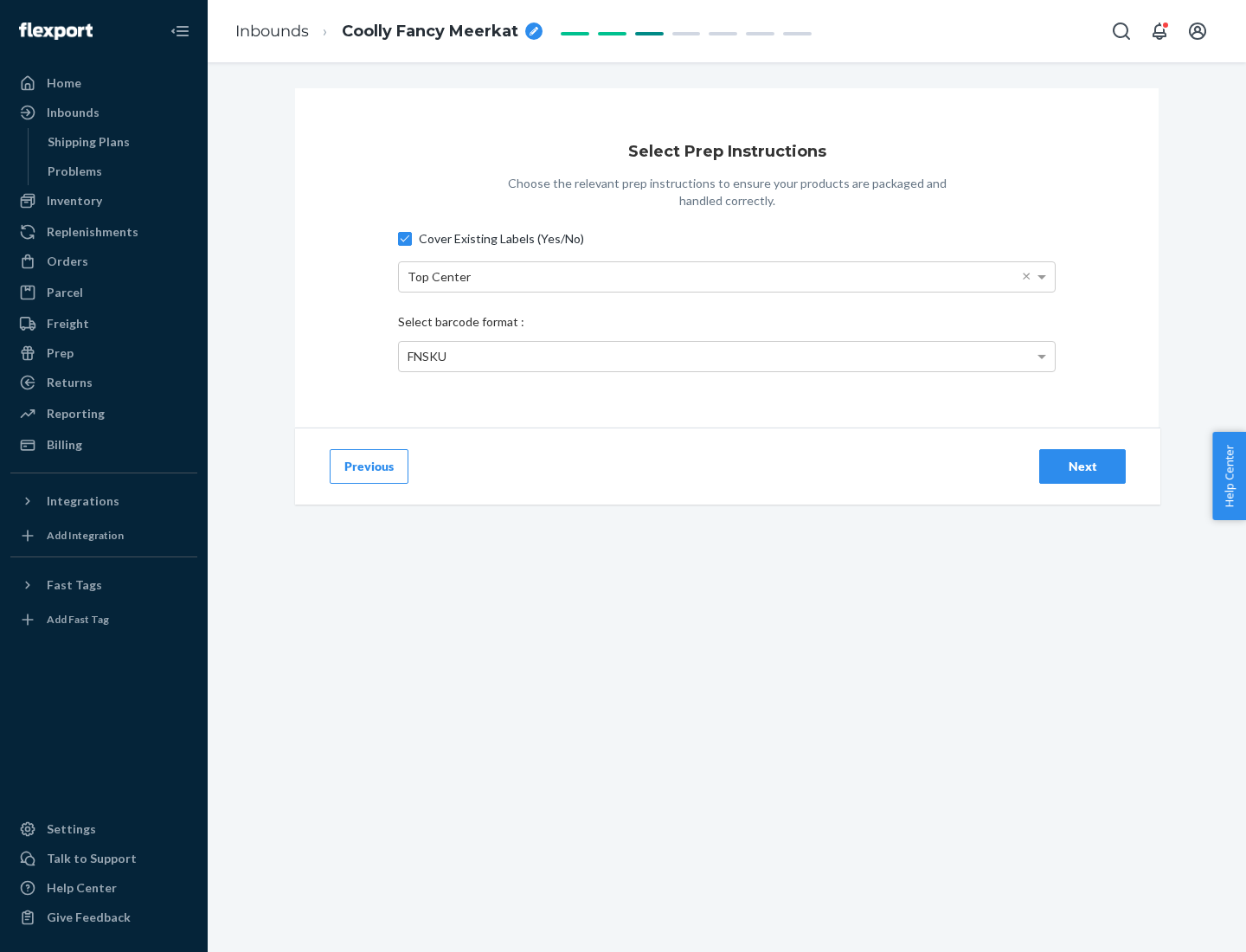
click at [1082, 466] on div "Next" at bounding box center [1083, 466] width 57 height 17
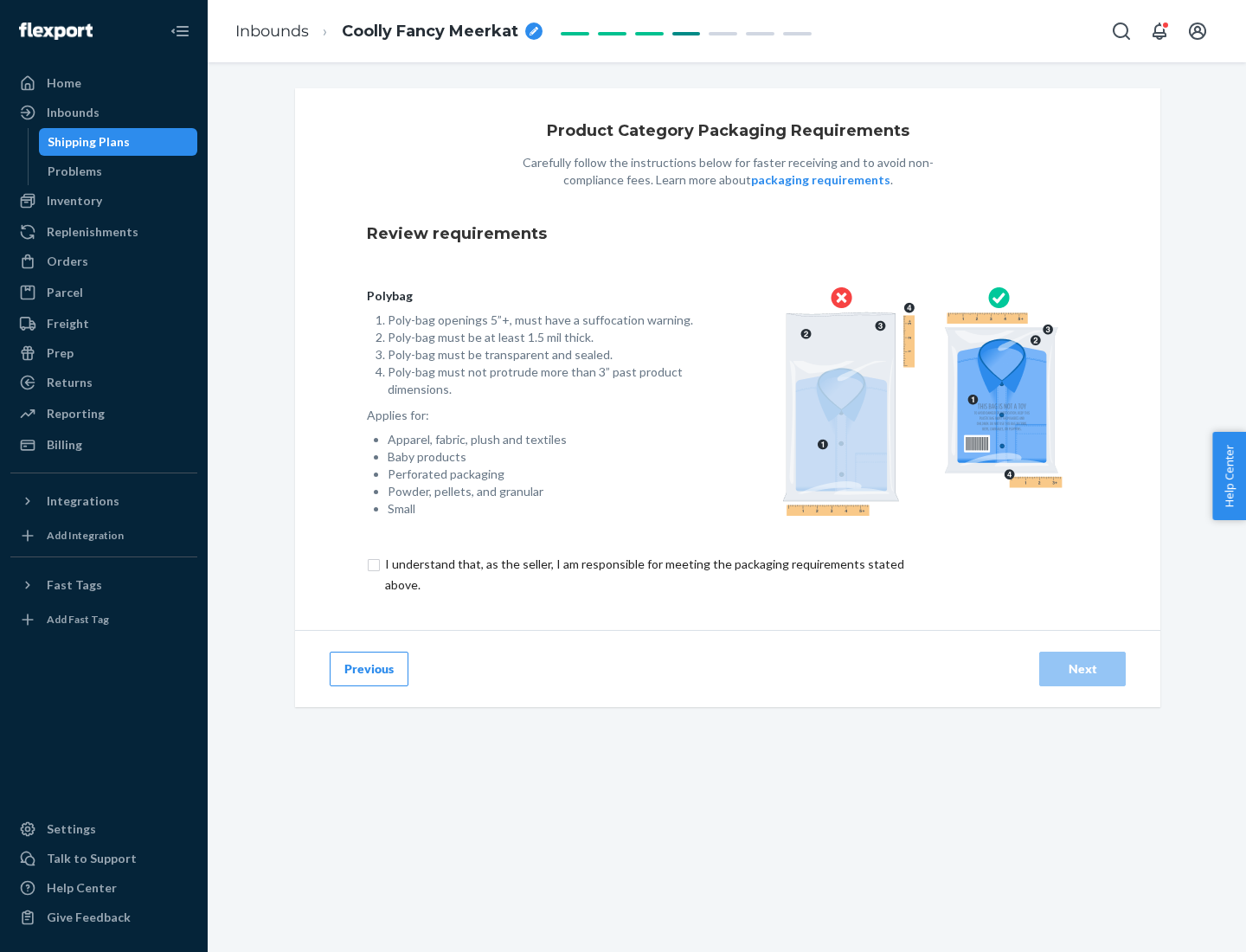
click at [642, 573] on input "checkbox" at bounding box center [654, 574] width 575 height 41
checkbox input "true"
click at [1082, 668] on div "Next" at bounding box center [1083, 668] width 57 height 17
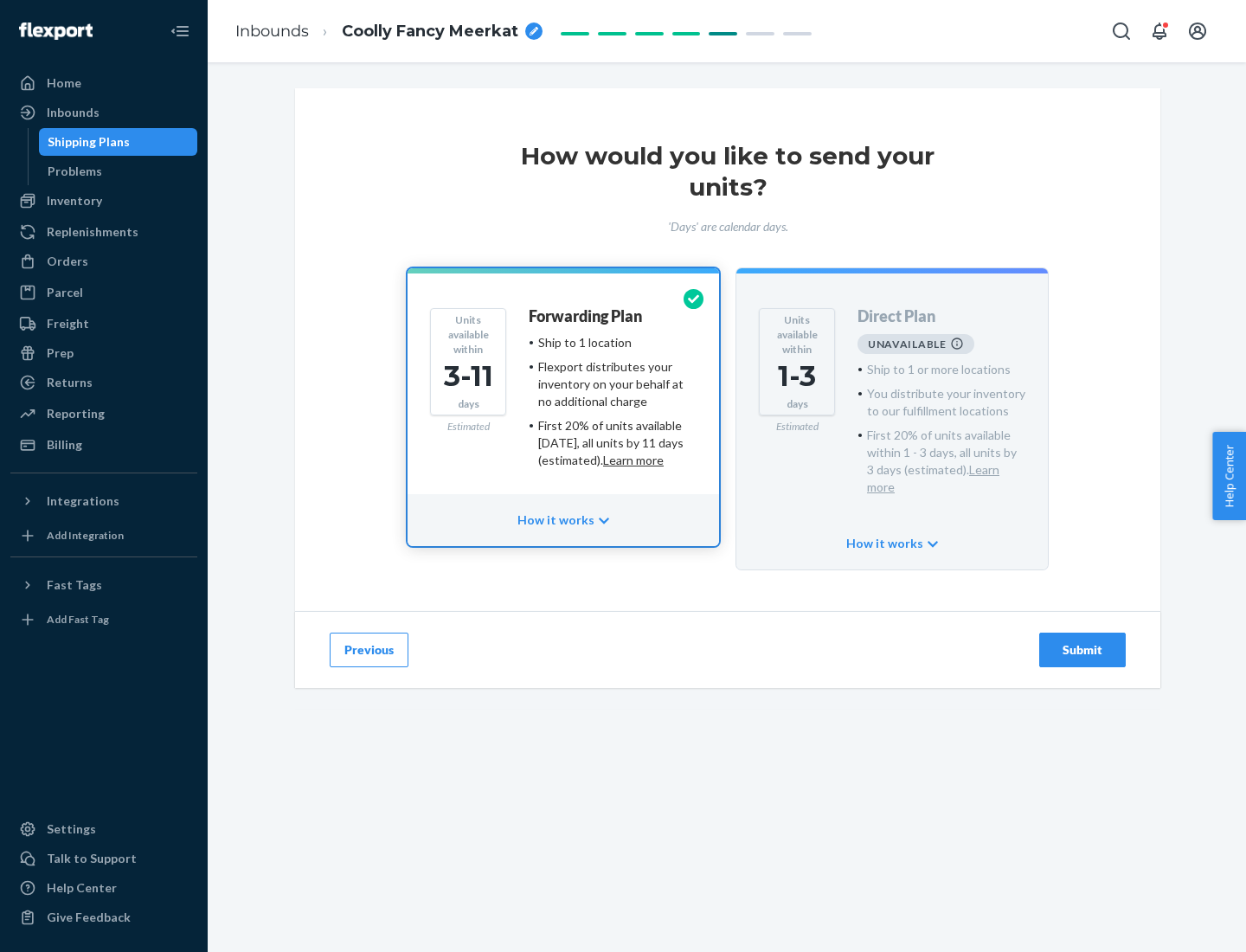
click at [587, 316] on h4 "Forwarding Plan" at bounding box center [585, 316] width 113 height 17
click at [1082, 642] on div "Submit" at bounding box center [1083, 650] width 57 height 17
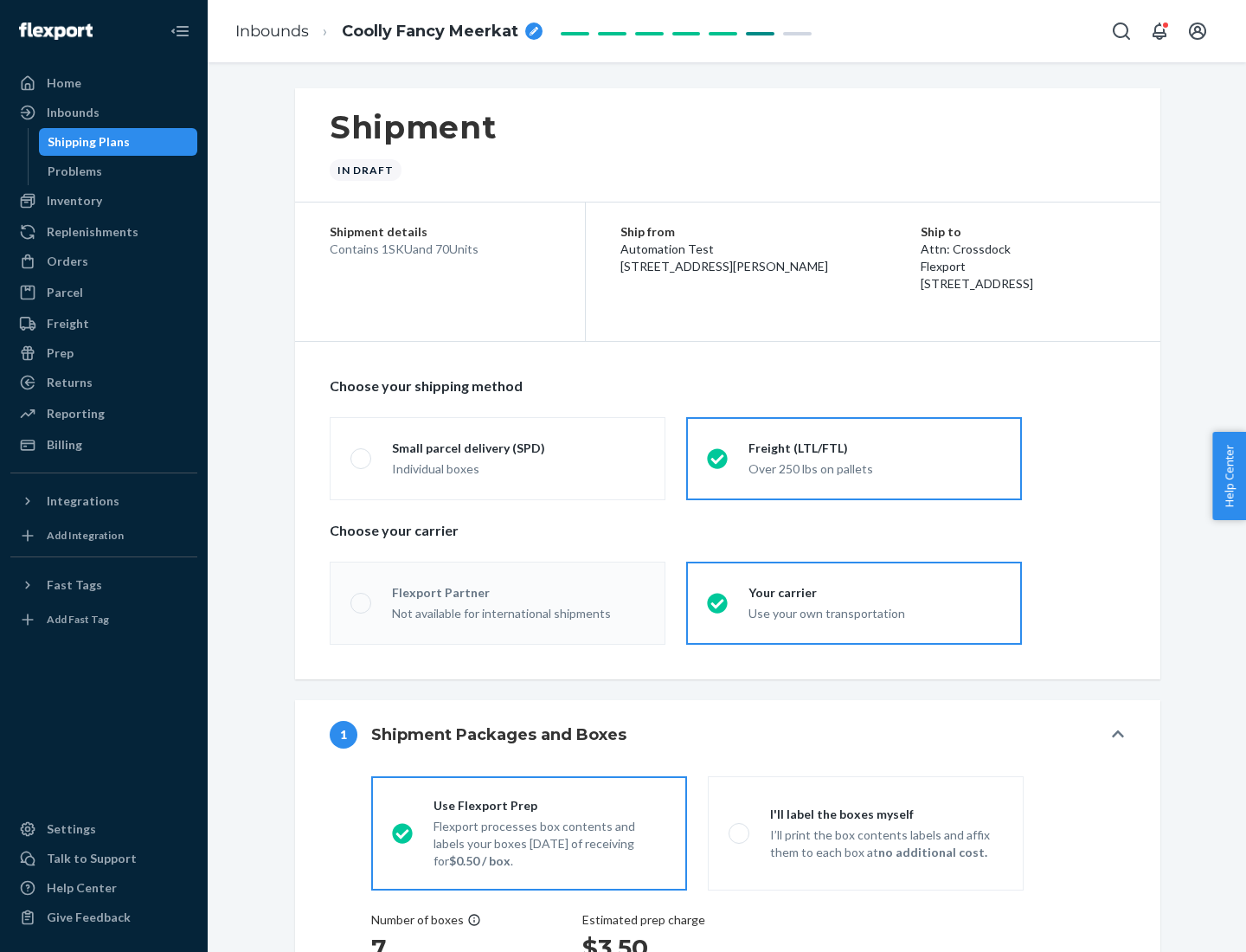
radio input "true"
radio input "false"
radio input "true"
radio input "false"
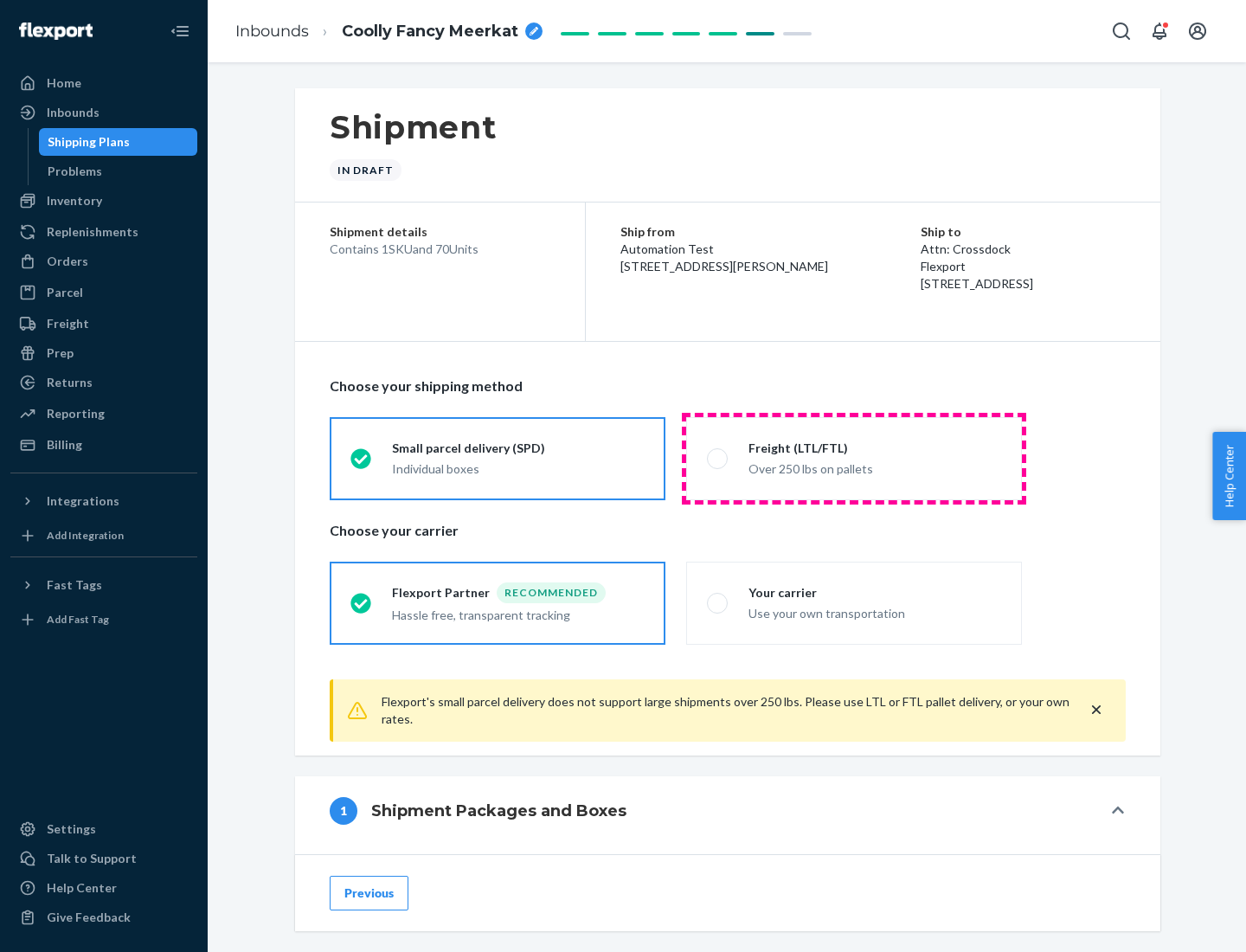
click at [854, 458] on div "Over 250 lbs on pallets" at bounding box center [875, 467] width 253 height 21
click at [718, 458] on input "Freight (LTL/FTL) Over 250 lbs on pallets" at bounding box center [712, 458] width 12 height 12
radio input "true"
radio input "false"
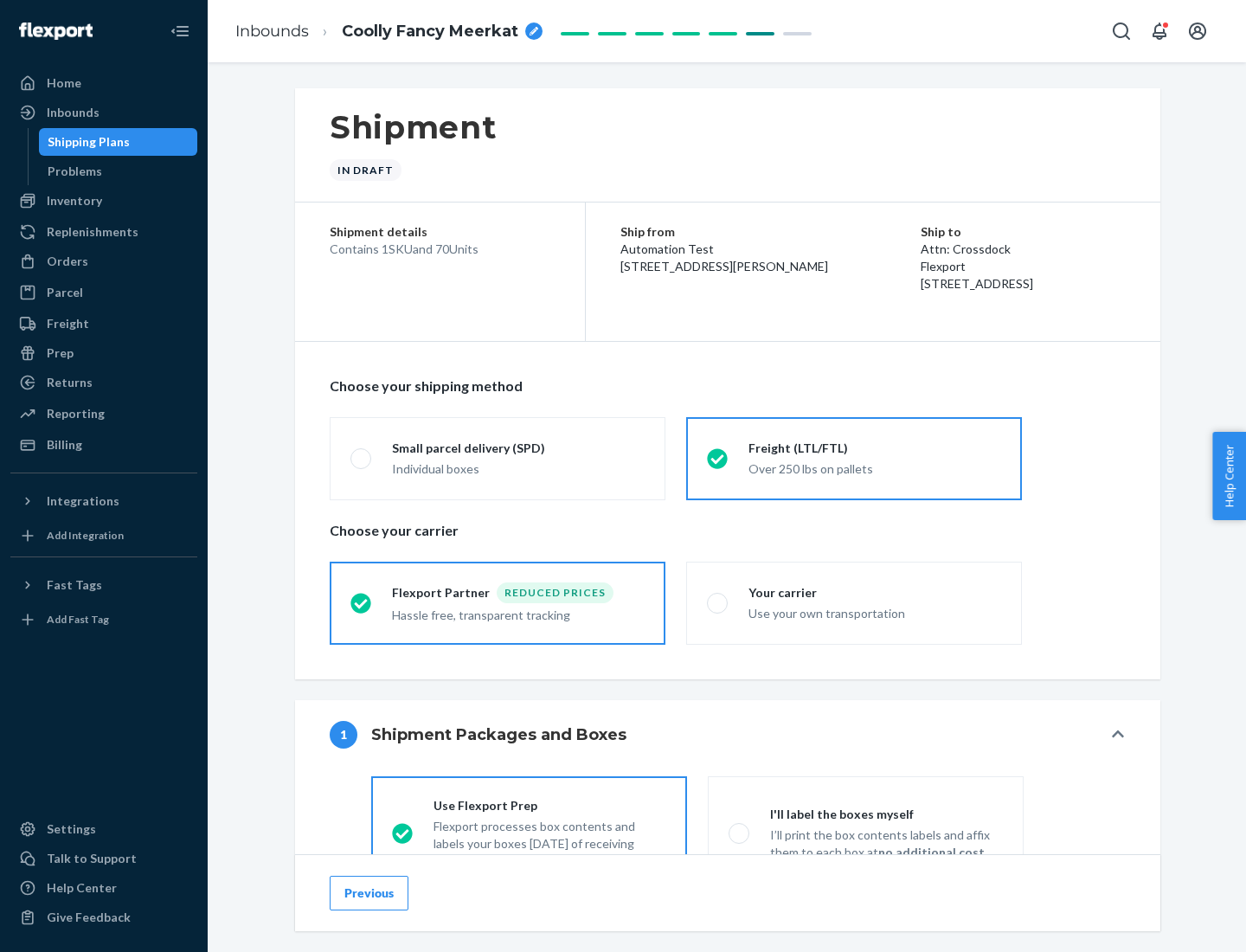
scroll to position [96, 0]
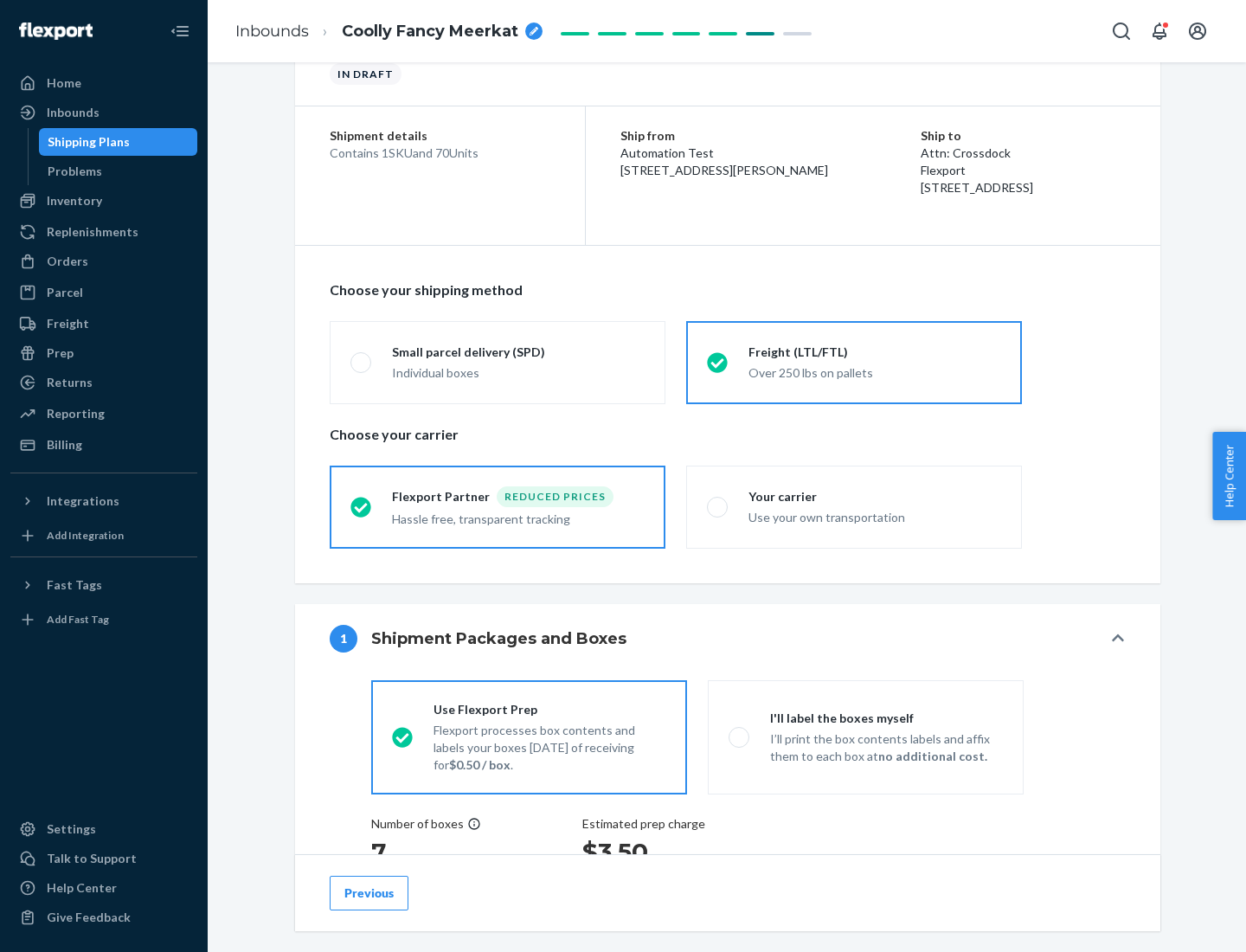
click at [854, 506] on div "Use your own transportation" at bounding box center [875, 515] width 253 height 21
click at [718, 506] on input "Your carrier Use your own transportation" at bounding box center [712, 506] width 12 height 12
radio input "true"
radio input "false"
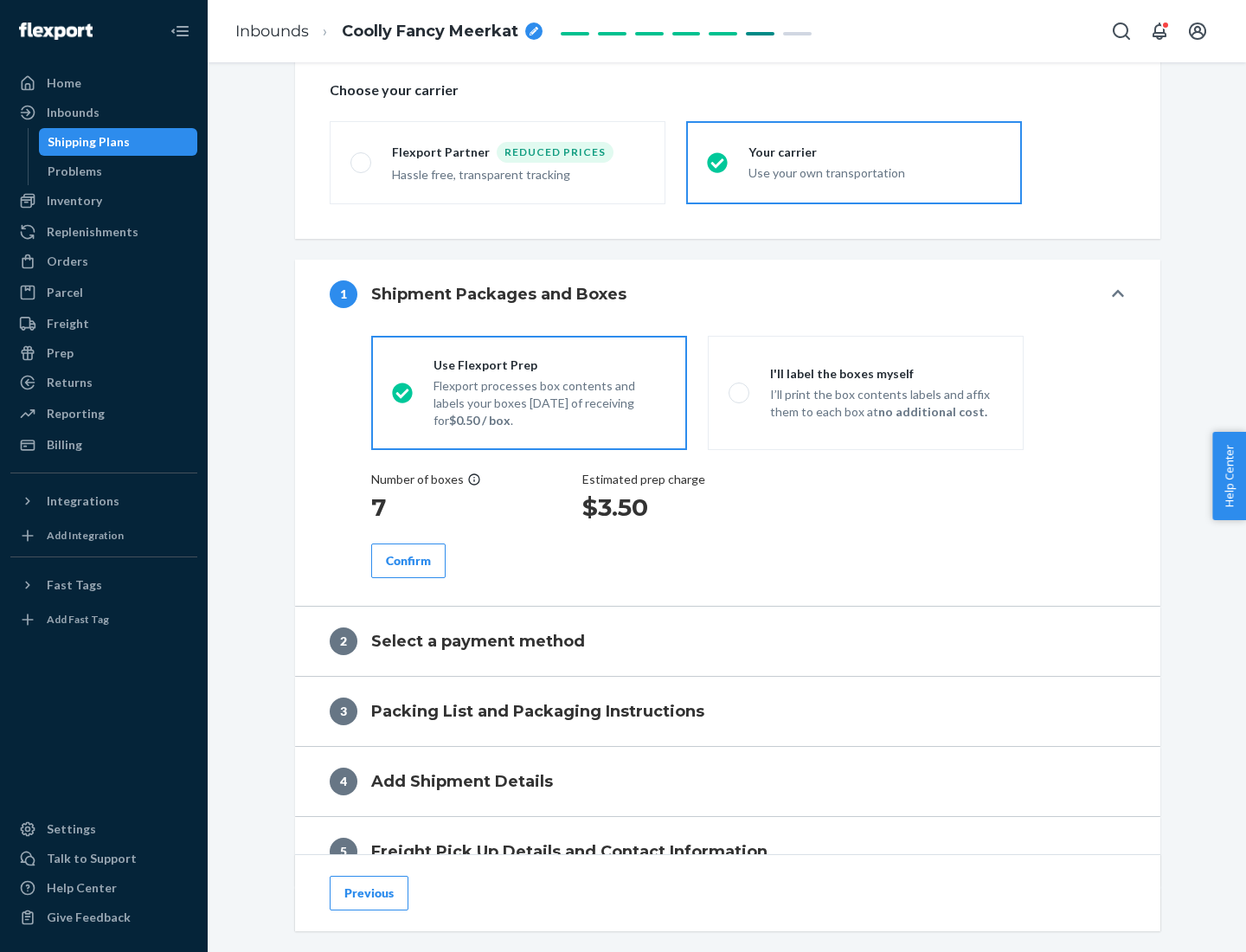
scroll to position [327, 0]
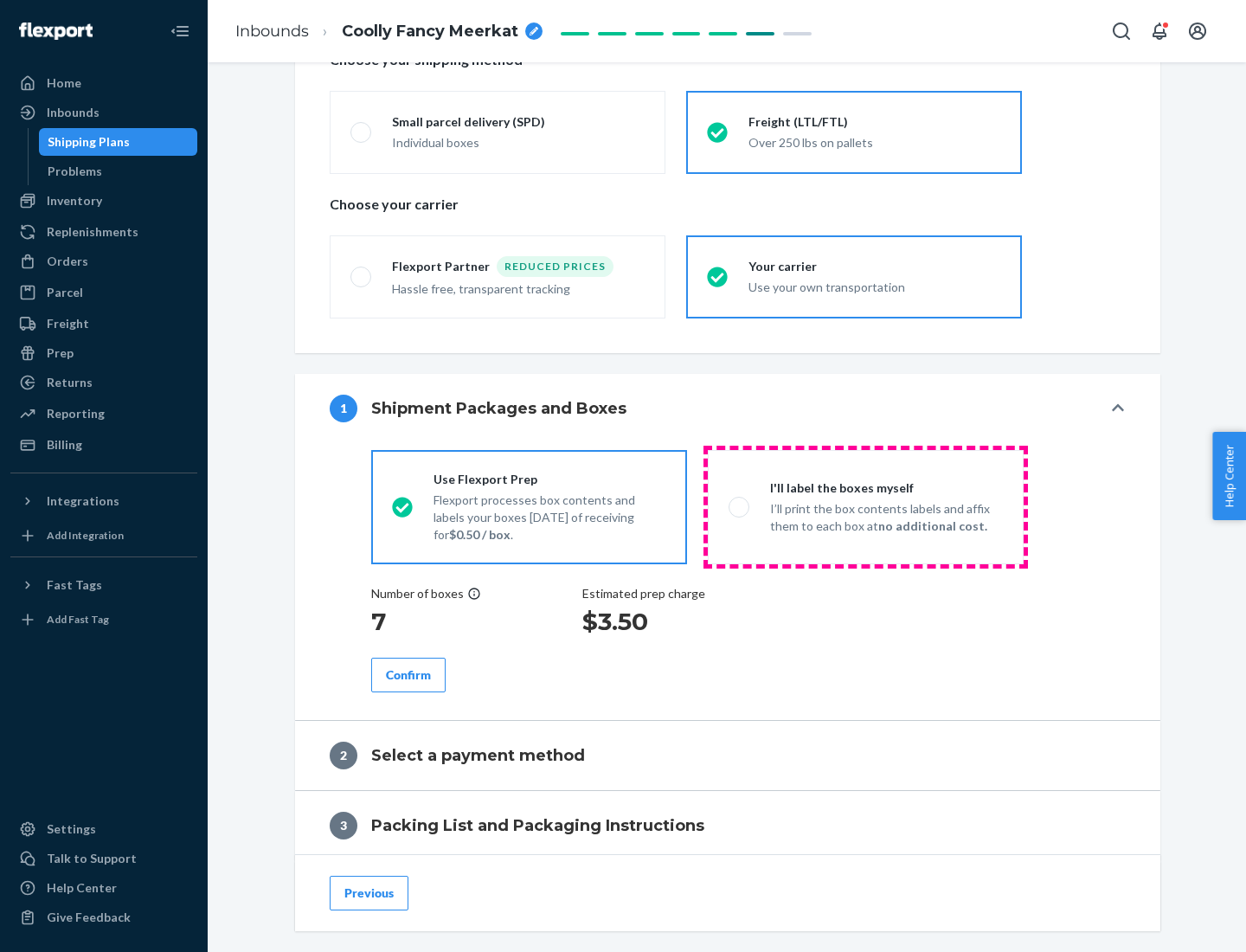
click at [865, 506] on p "I’ll print the box contents labels and affix them to each box at no additional …" at bounding box center [885, 517] width 232 height 35
click at [739, 506] on input "I'll label the boxes myself I’ll print the box contents labels and affix them t…" at bounding box center [734, 506] width 12 height 12
radio input "true"
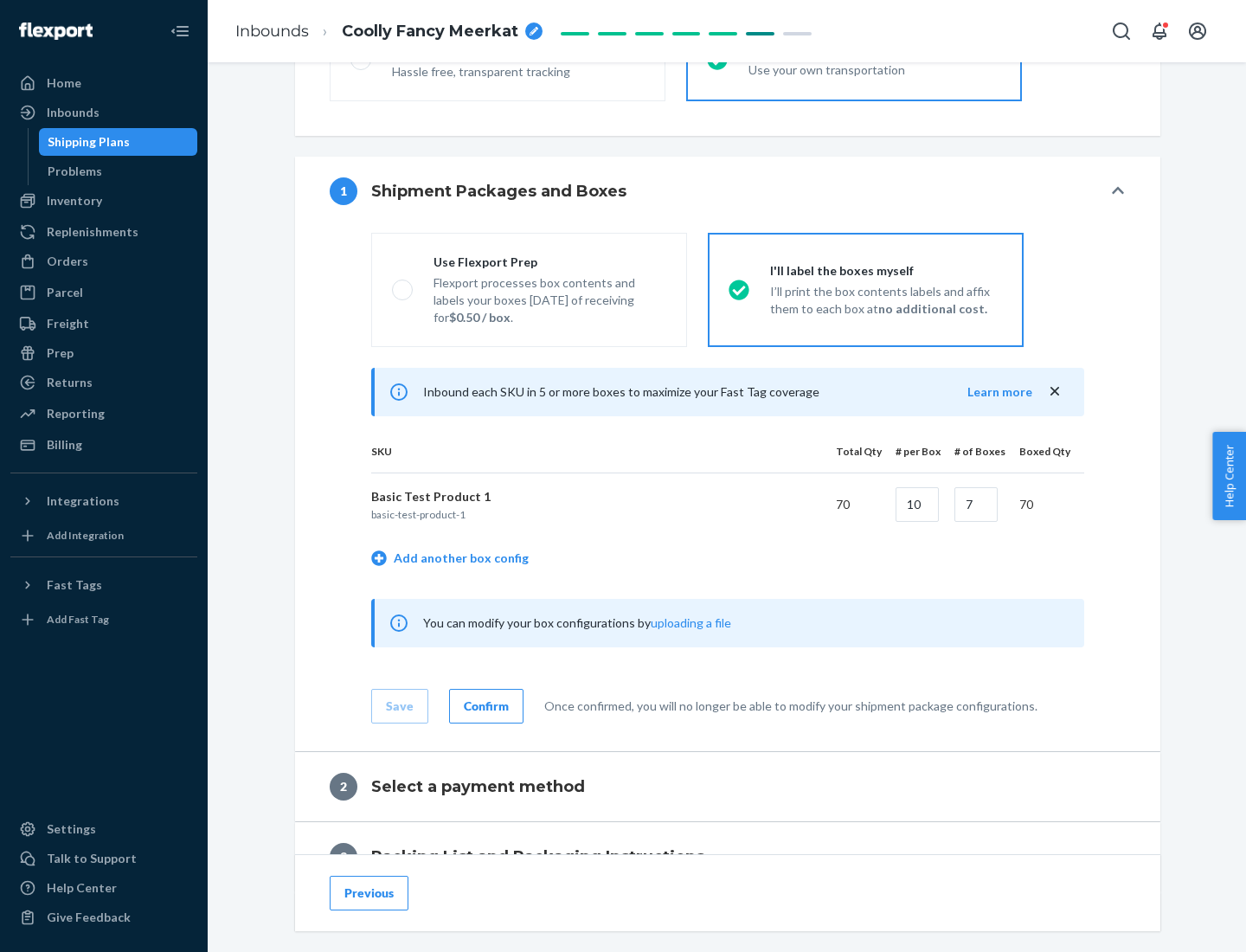
scroll to position [299, 0]
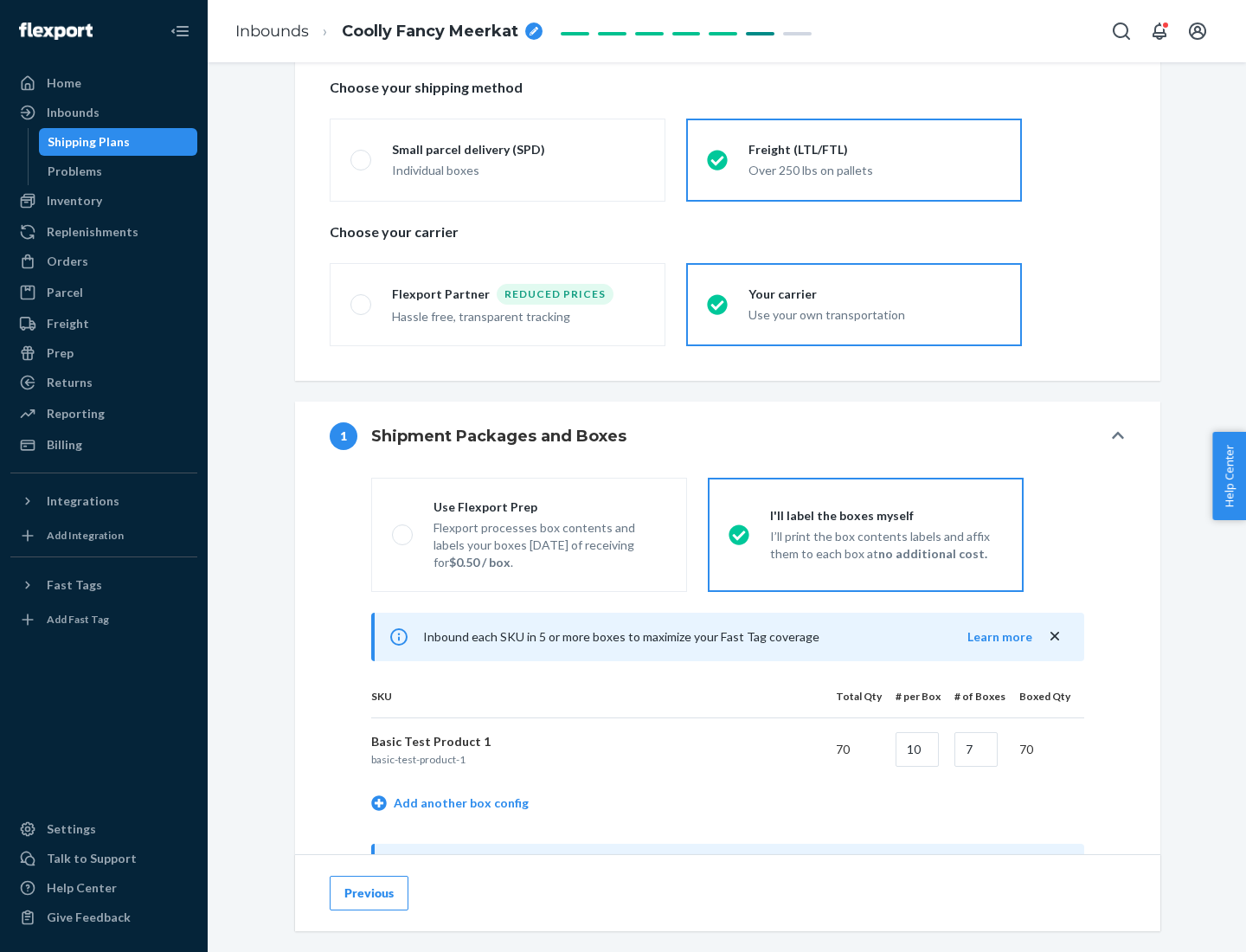
click at [549, 506] on div "Use Flexport Prep" at bounding box center [549, 506] width 232 height 17
click at [403, 528] on input "Use Flexport Prep Flexport processes box contents and labels your boxes [DATE] …" at bounding box center [397, 534] width 12 height 12
radio input "true"
radio input "false"
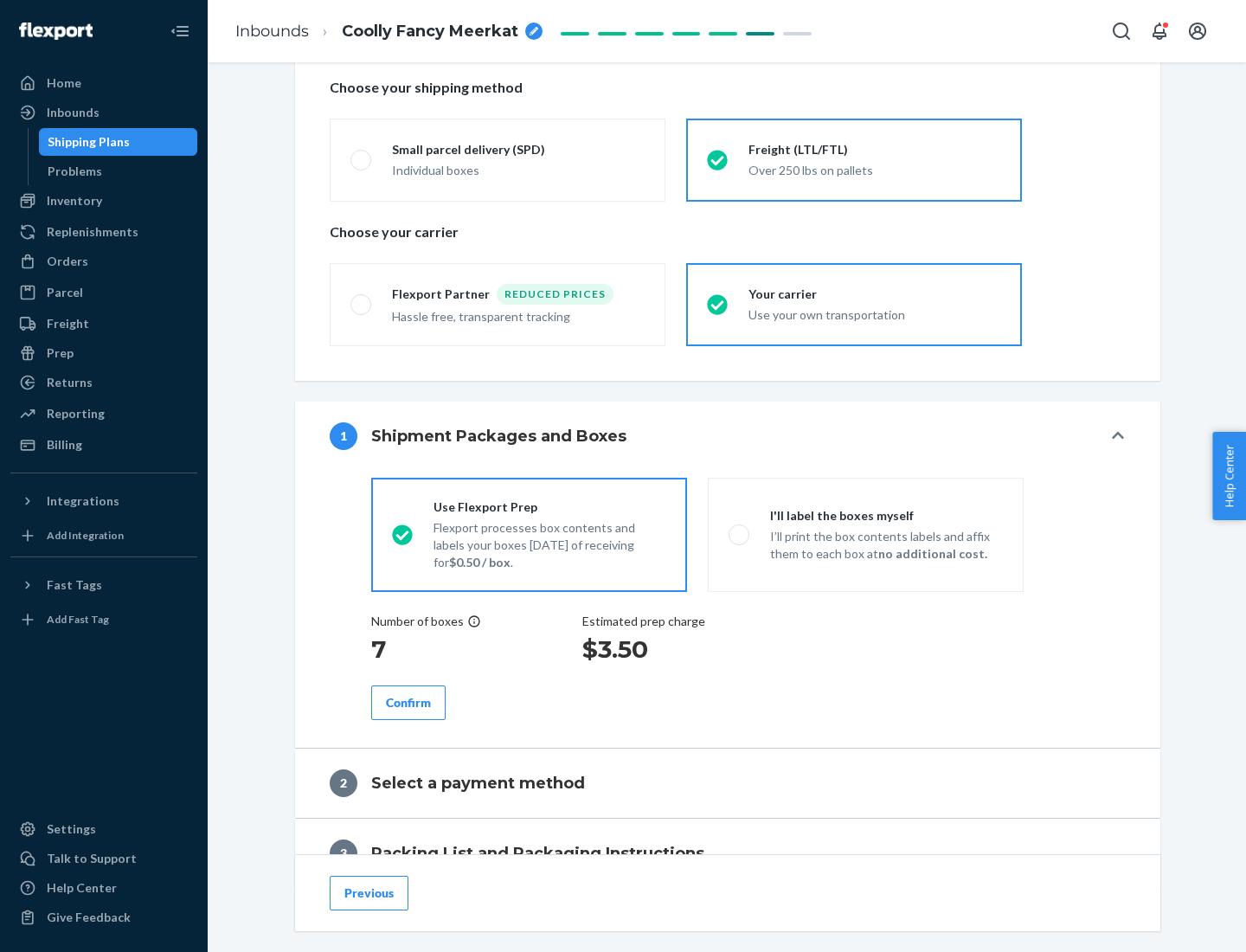
scroll to position [494, 0]
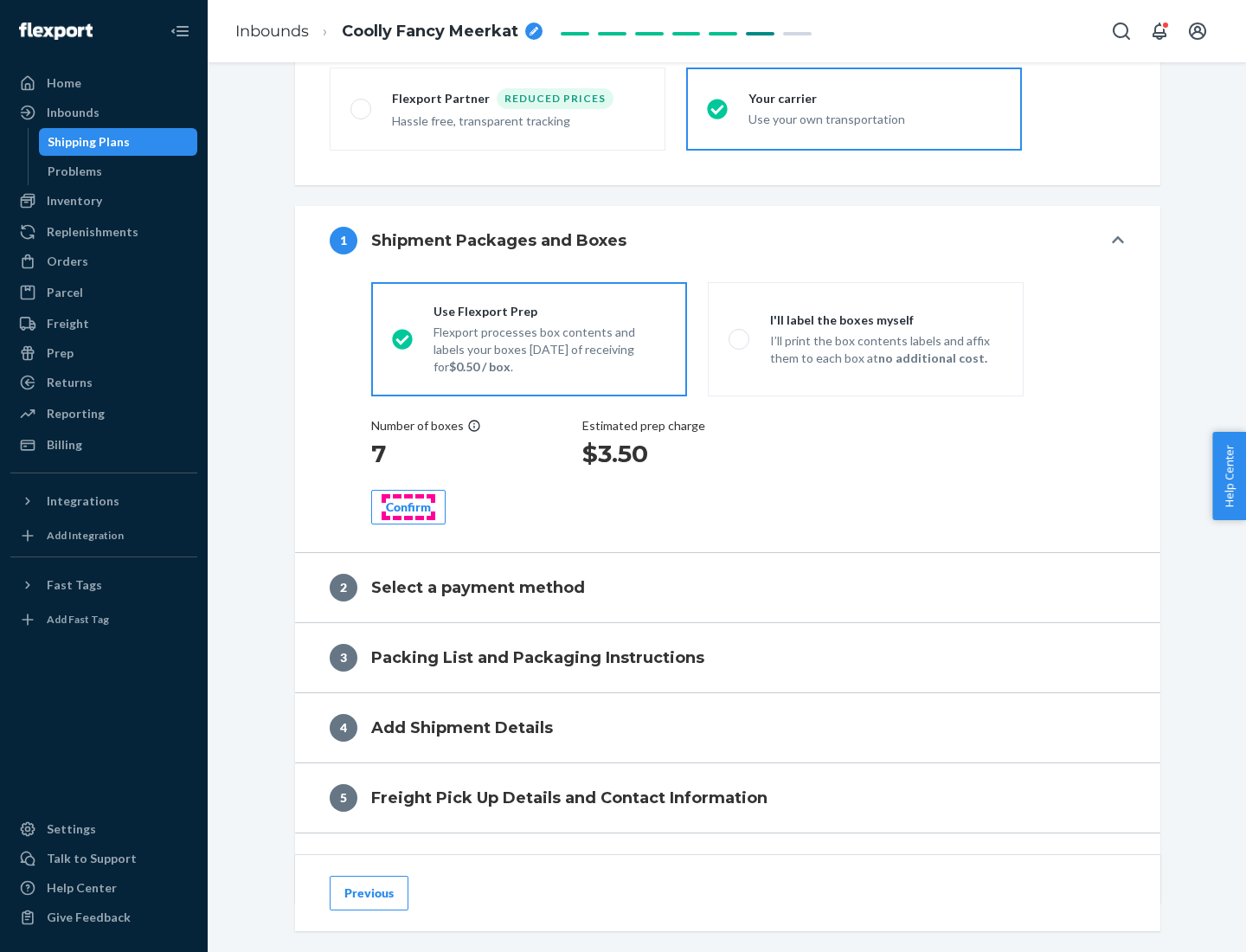
click at [408, 506] on div "Confirm" at bounding box center [408, 506] width 45 height 17
radio input "false"
